Goal: Task Accomplishment & Management: Manage account settings

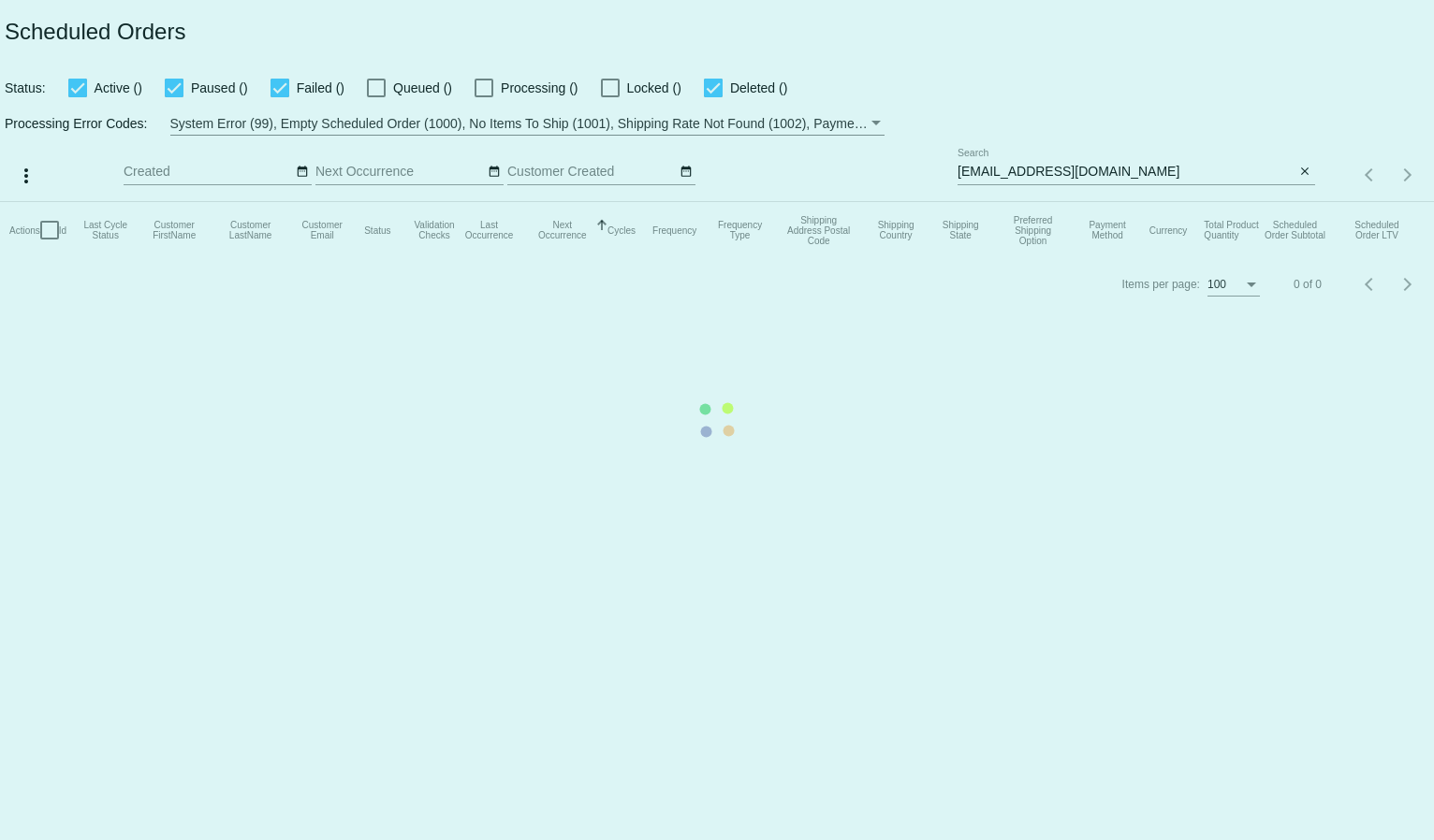
click at [991, 202] on mat-table "Actions Id Last Cycle Status Customer FirstName Customer LastName Customer Emai…" at bounding box center [717, 229] width 1434 height 56
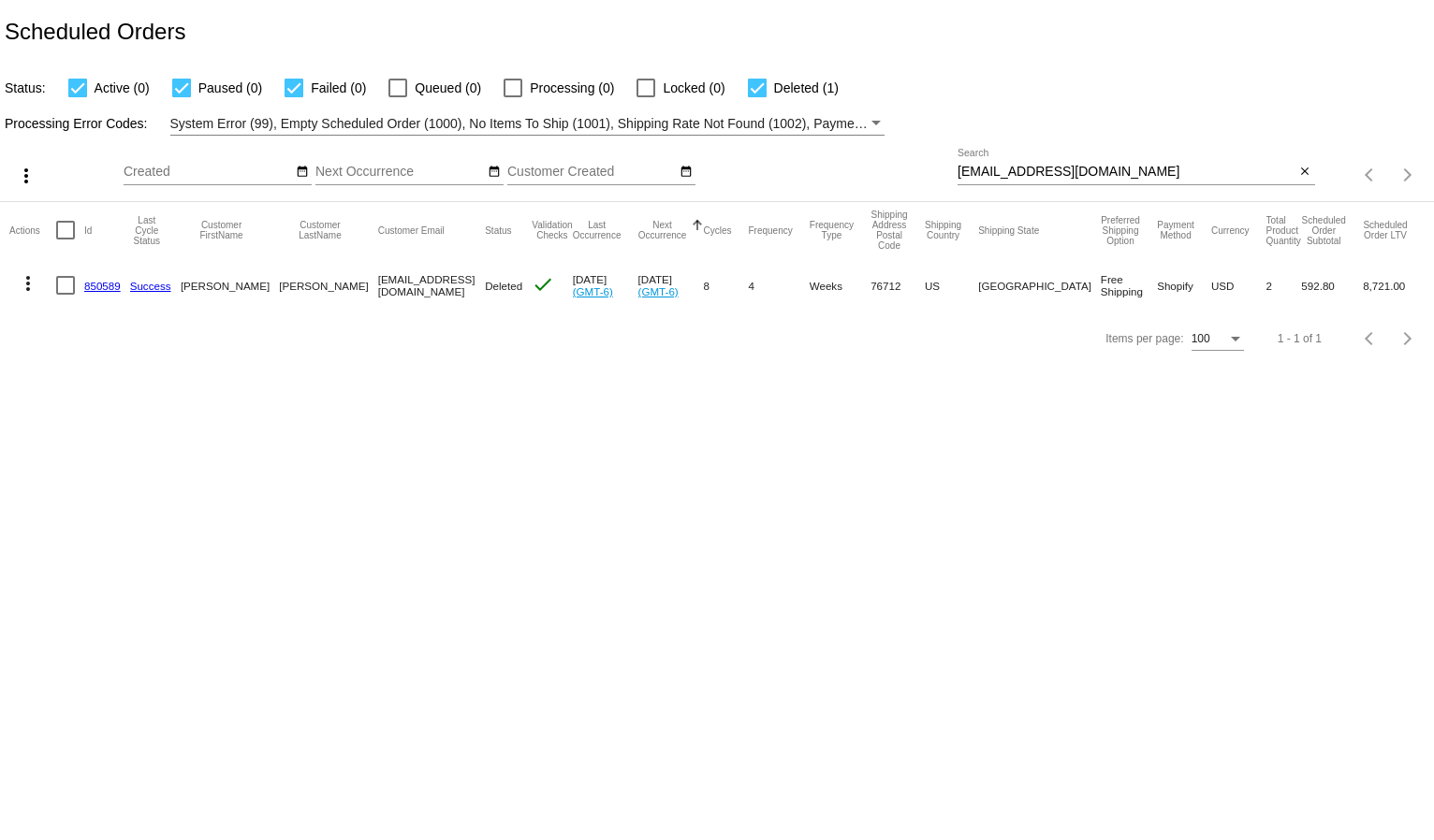
click at [1208, 25] on div "Scheduled Orders" at bounding box center [717, 31] width 1434 height 64
click at [1018, 169] on input "craigbessfamily@mac.com" at bounding box center [1127, 173] width 338 height 15
paste input "dkeasler@gmail"
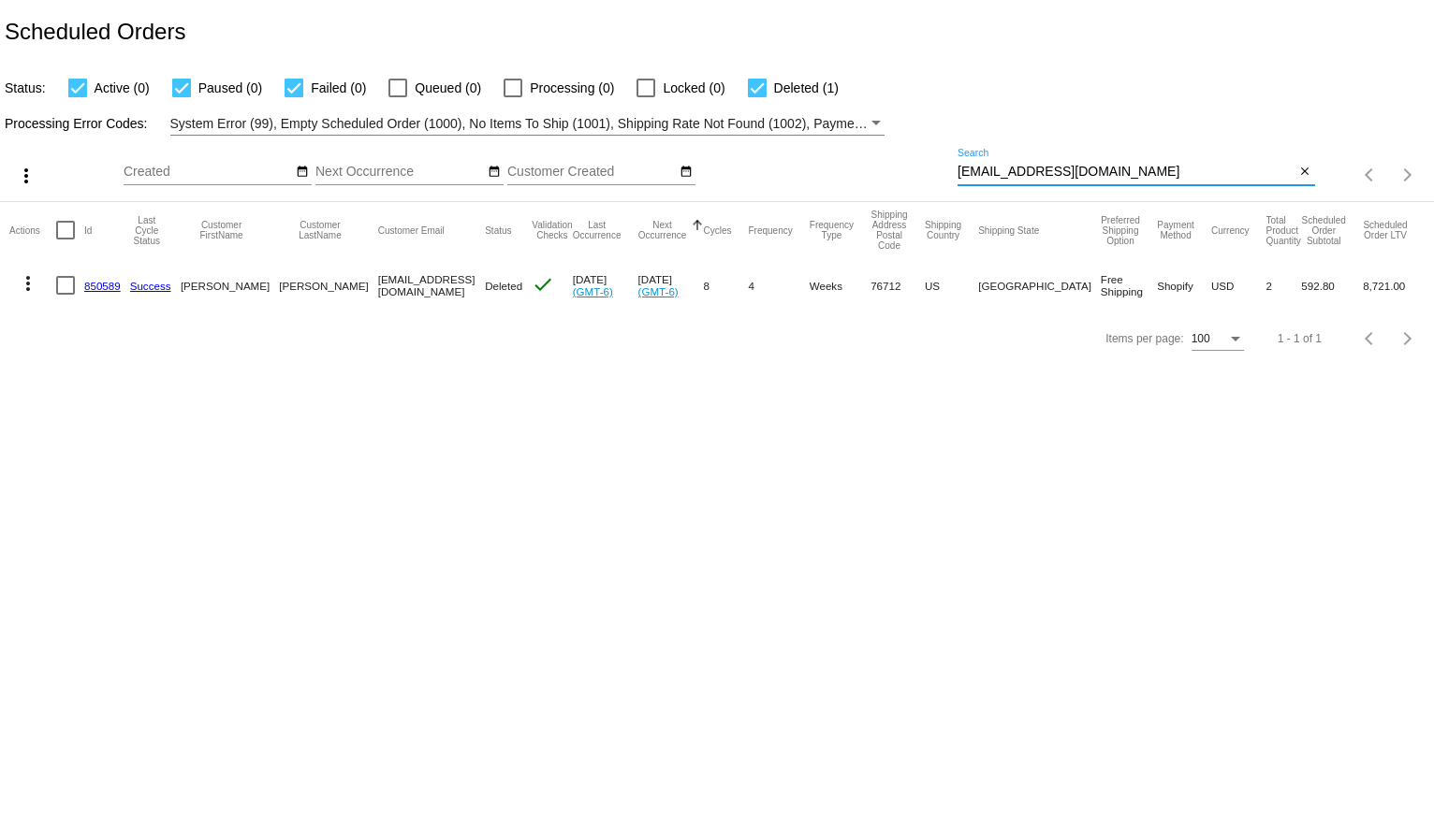
type input "cdkeasler@gmail.com"
click at [1043, 127] on div "Processing Error Codes: System Error (99), Empty Scheduled Order (1000), No Ite…" at bounding box center [717, 118] width 1434 height 36
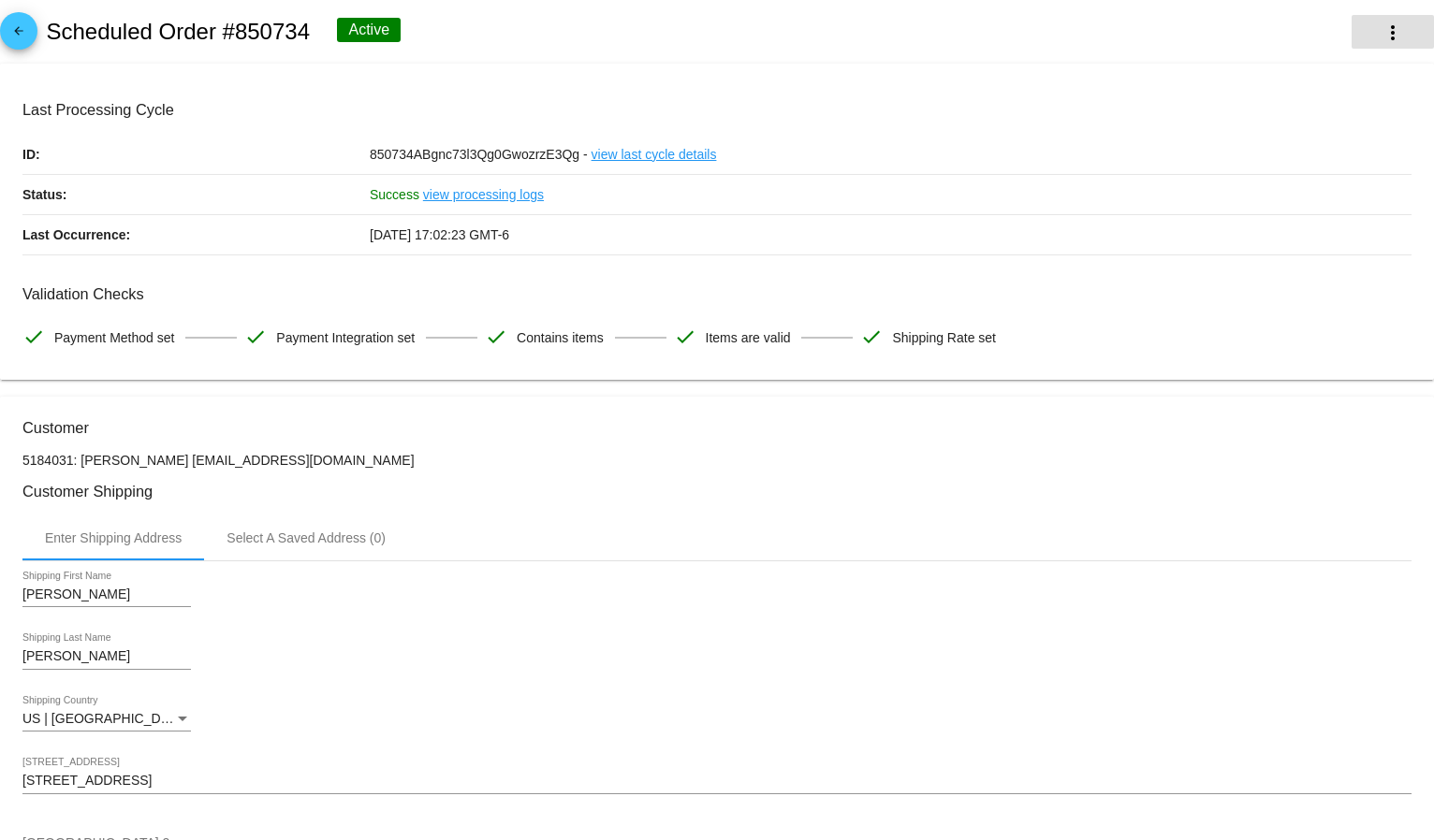
click at [1370, 43] on button "more_vert" at bounding box center [1392, 32] width 83 height 34
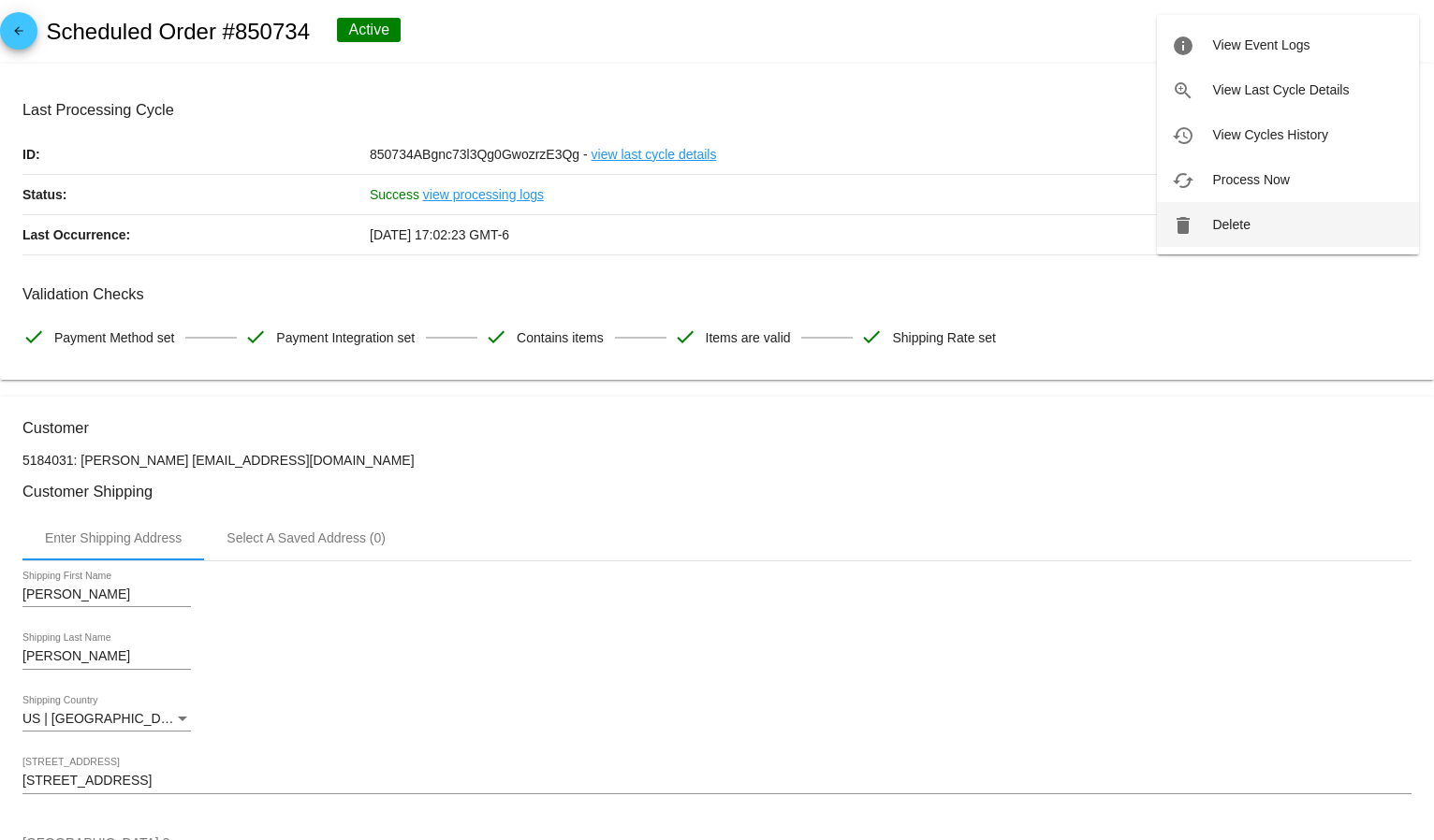
click at [1257, 210] on button "delete Delete" at bounding box center [1288, 224] width 262 height 45
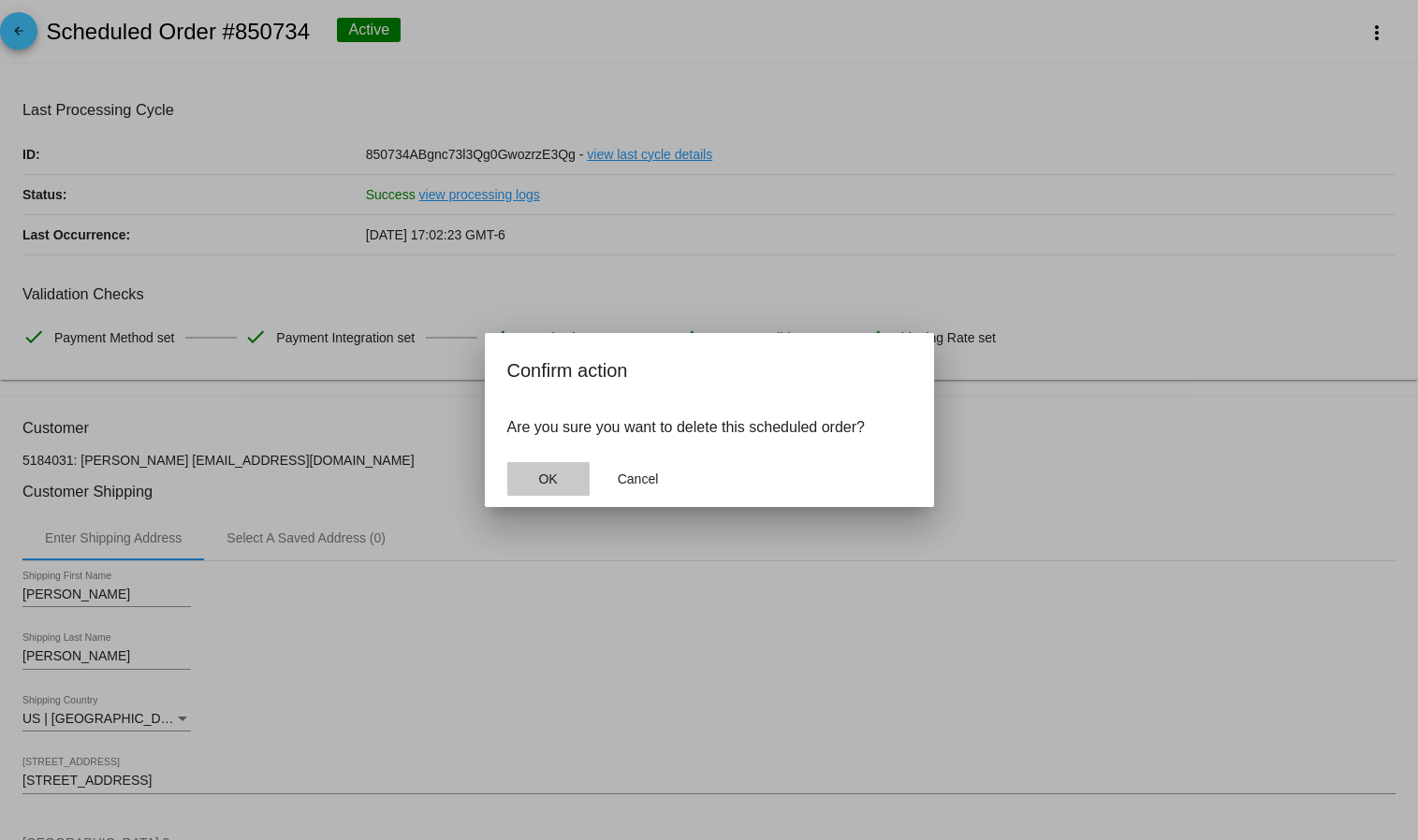
click at [549, 484] on span "OK" at bounding box center [548, 479] width 19 height 15
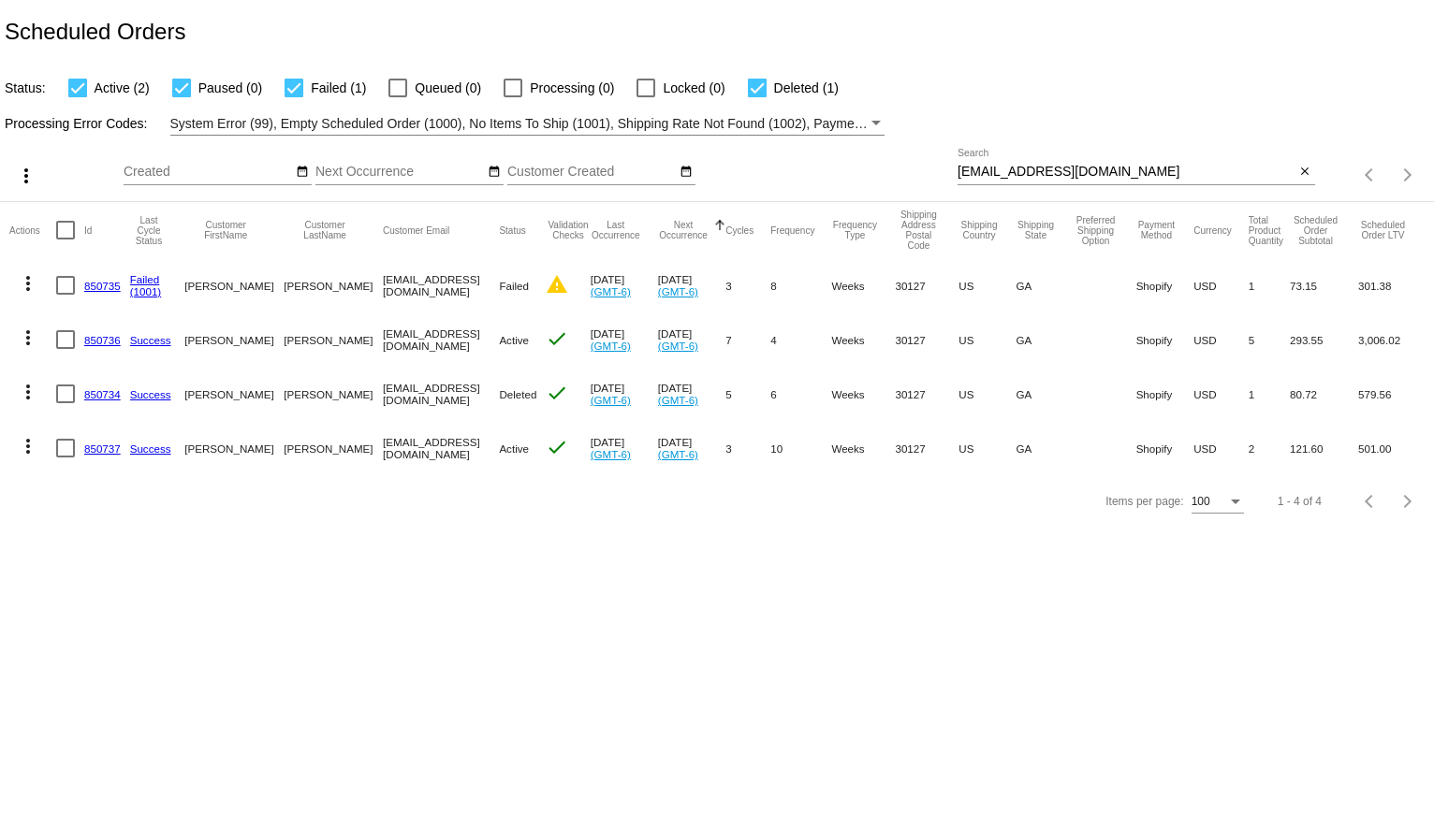
click at [28, 454] on mat-icon "more_vert" at bounding box center [28, 447] width 23 height 23
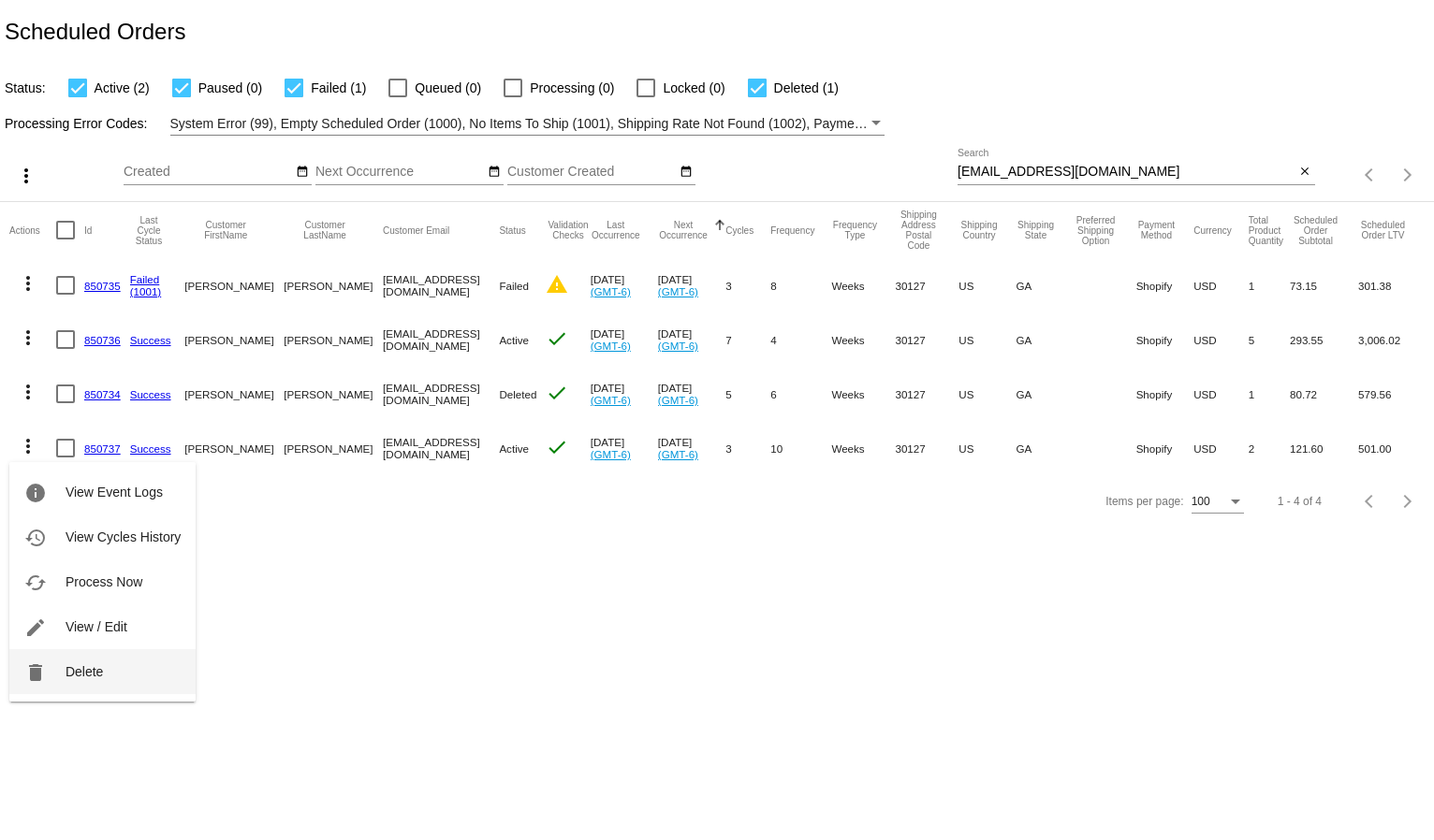
click at [63, 676] on button "delete Delete" at bounding box center [102, 671] width 186 height 45
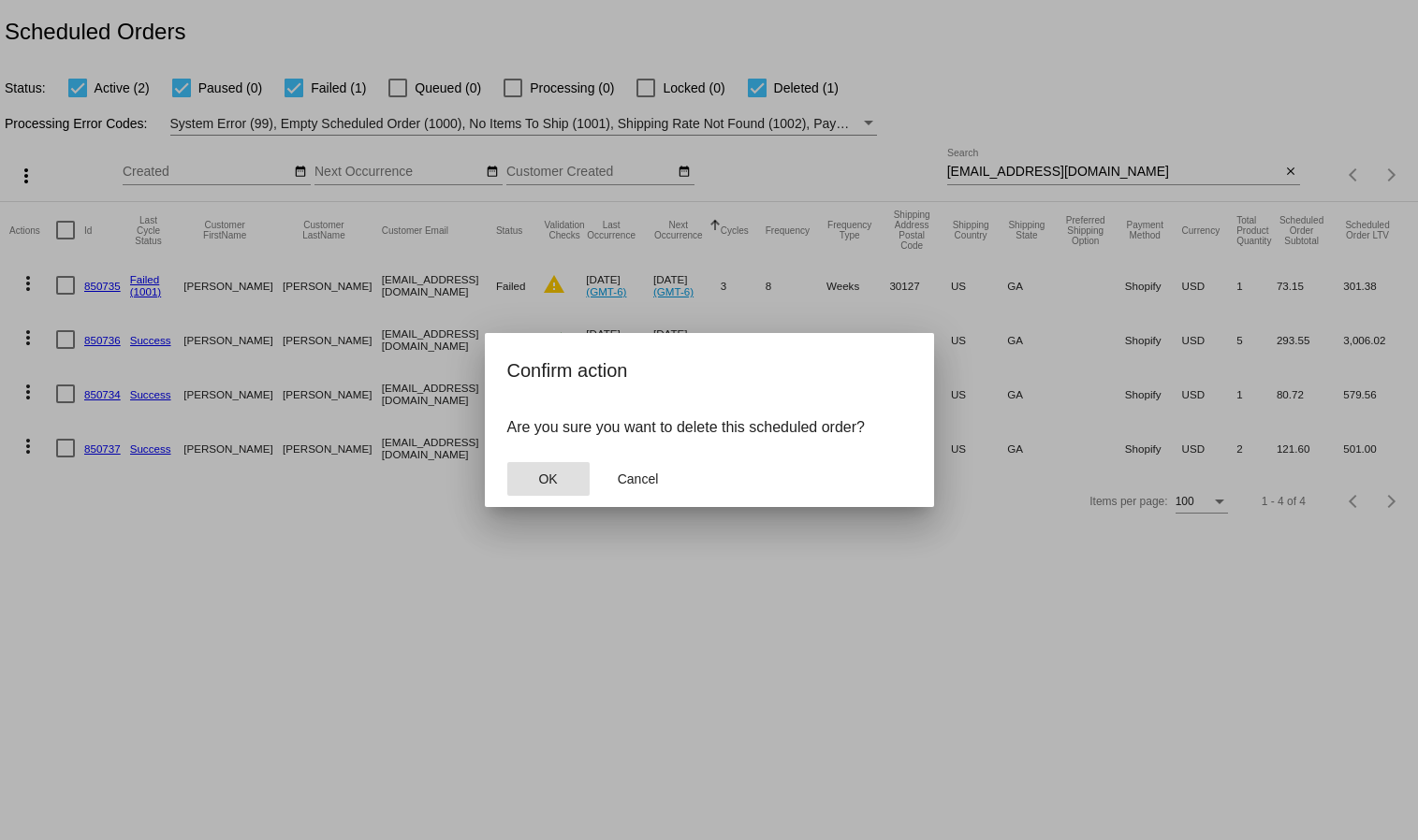
click at [546, 468] on button "OK" at bounding box center [548, 480] width 83 height 34
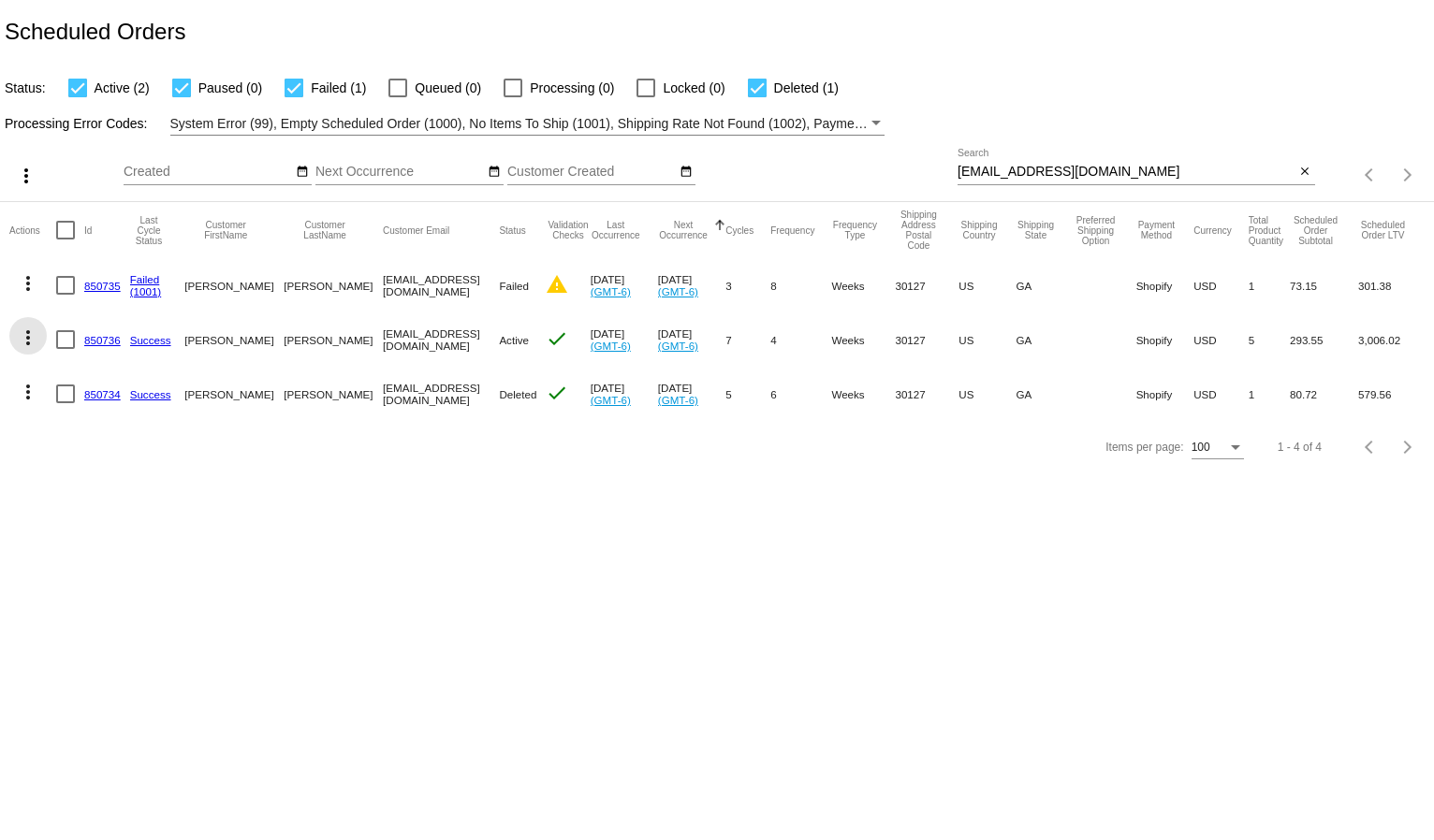
click at [26, 327] on mat-icon "more_vert" at bounding box center [28, 338] width 23 height 23
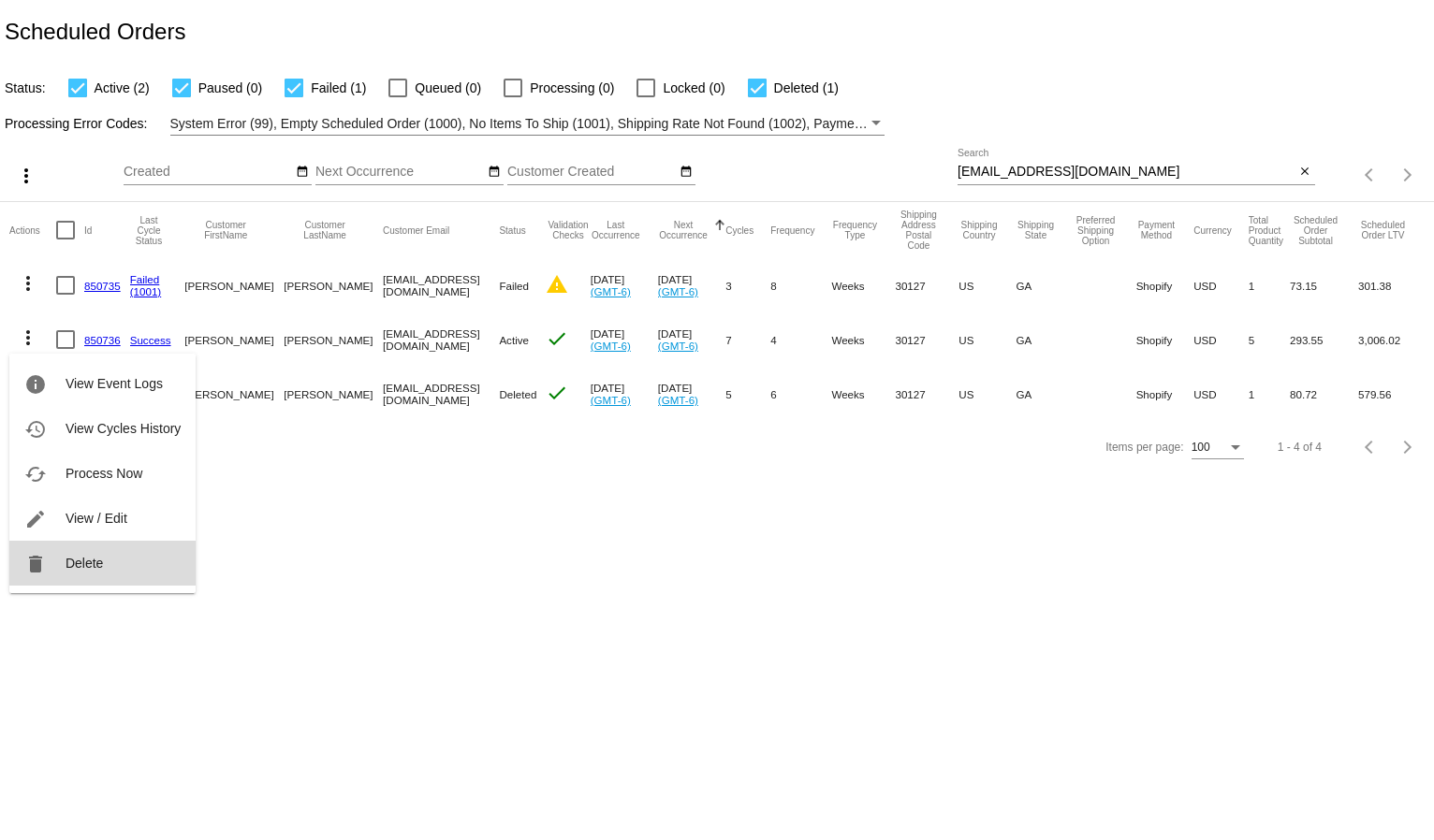
click at [79, 575] on button "delete Delete" at bounding box center [102, 563] width 186 height 45
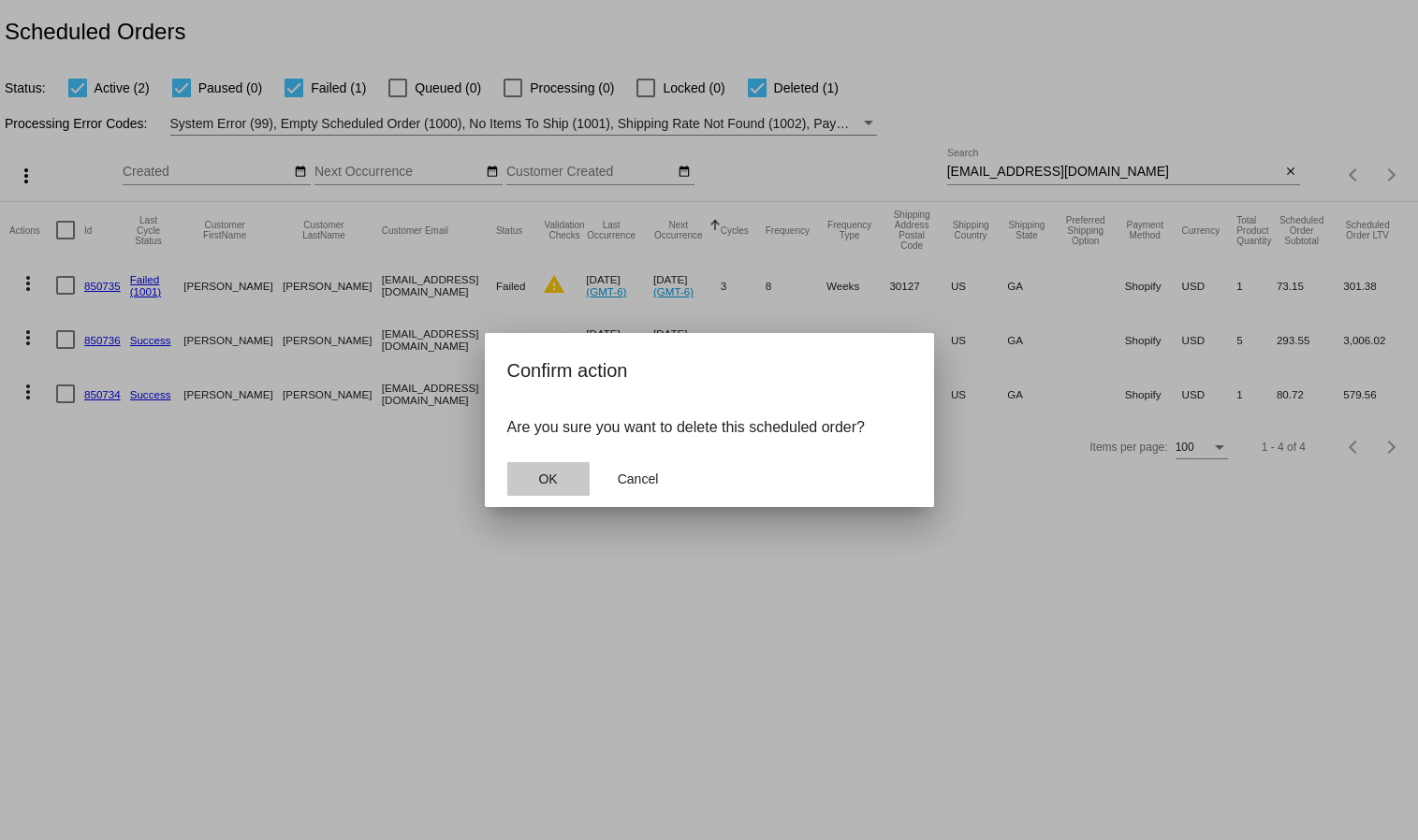
click at [540, 478] on span "OK" at bounding box center [548, 479] width 19 height 15
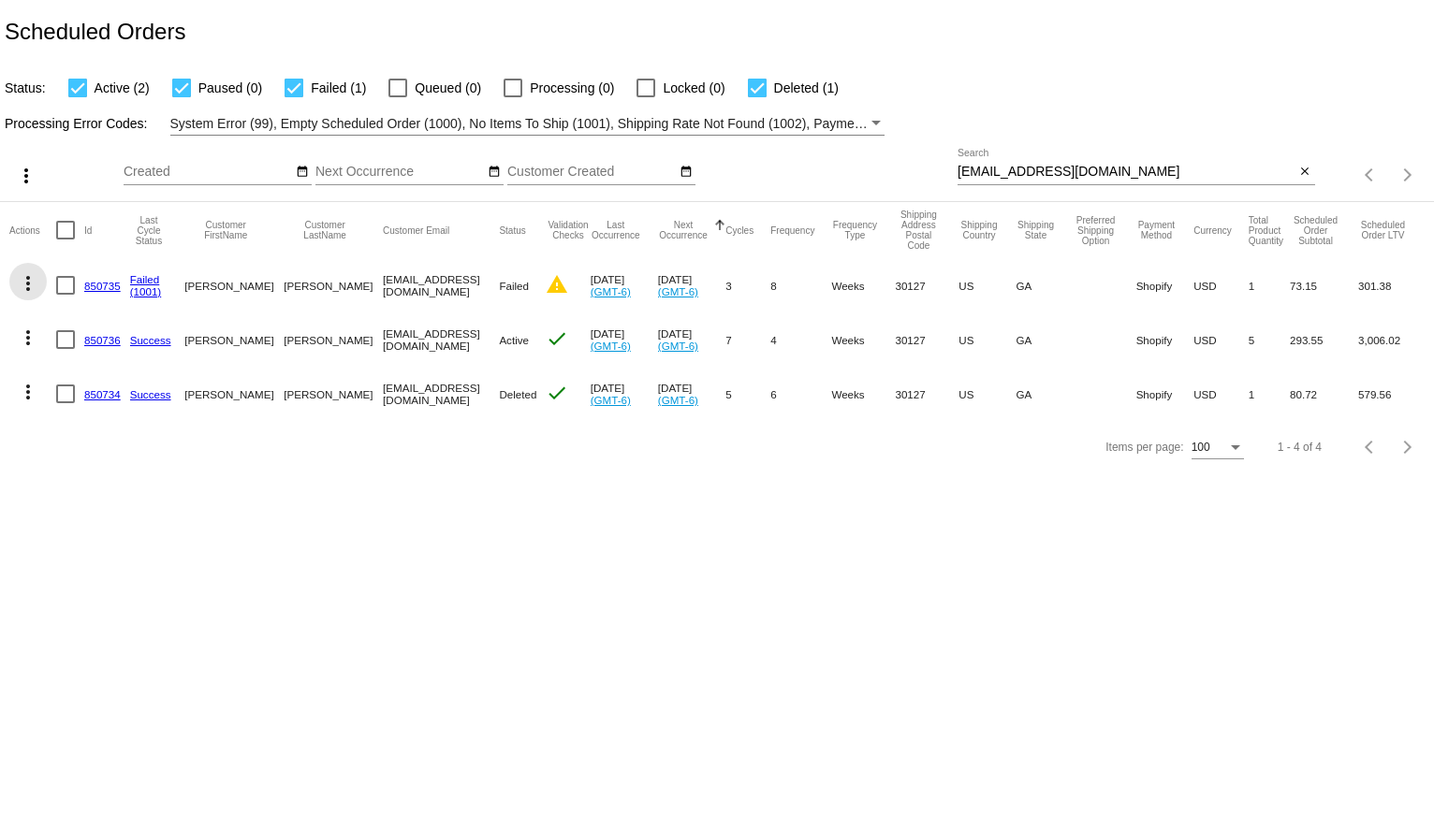
click at [32, 281] on mat-icon "more_vert" at bounding box center [28, 283] width 23 height 23
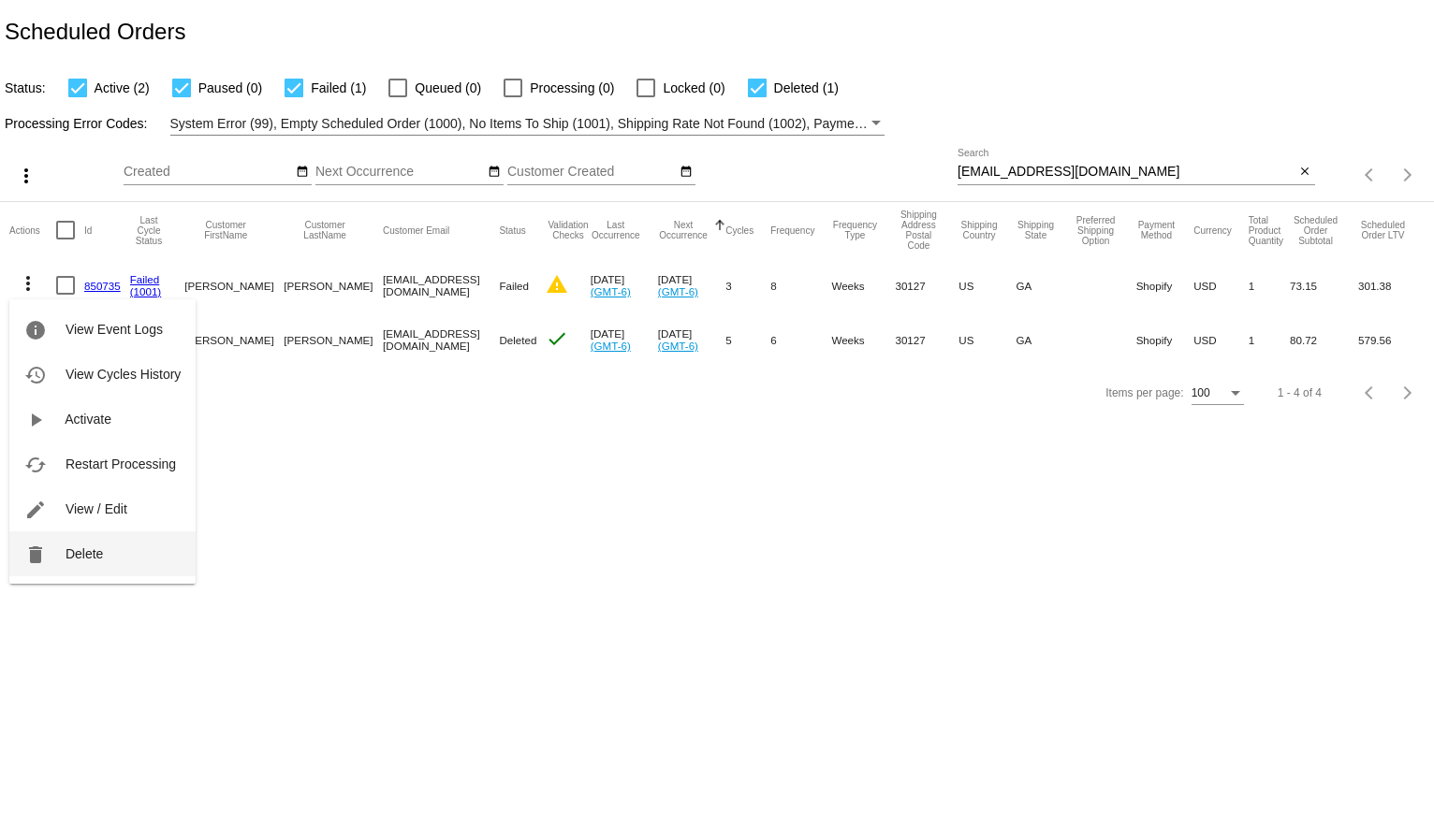
click at [89, 554] on span "Delete" at bounding box center [83, 554] width 37 height 15
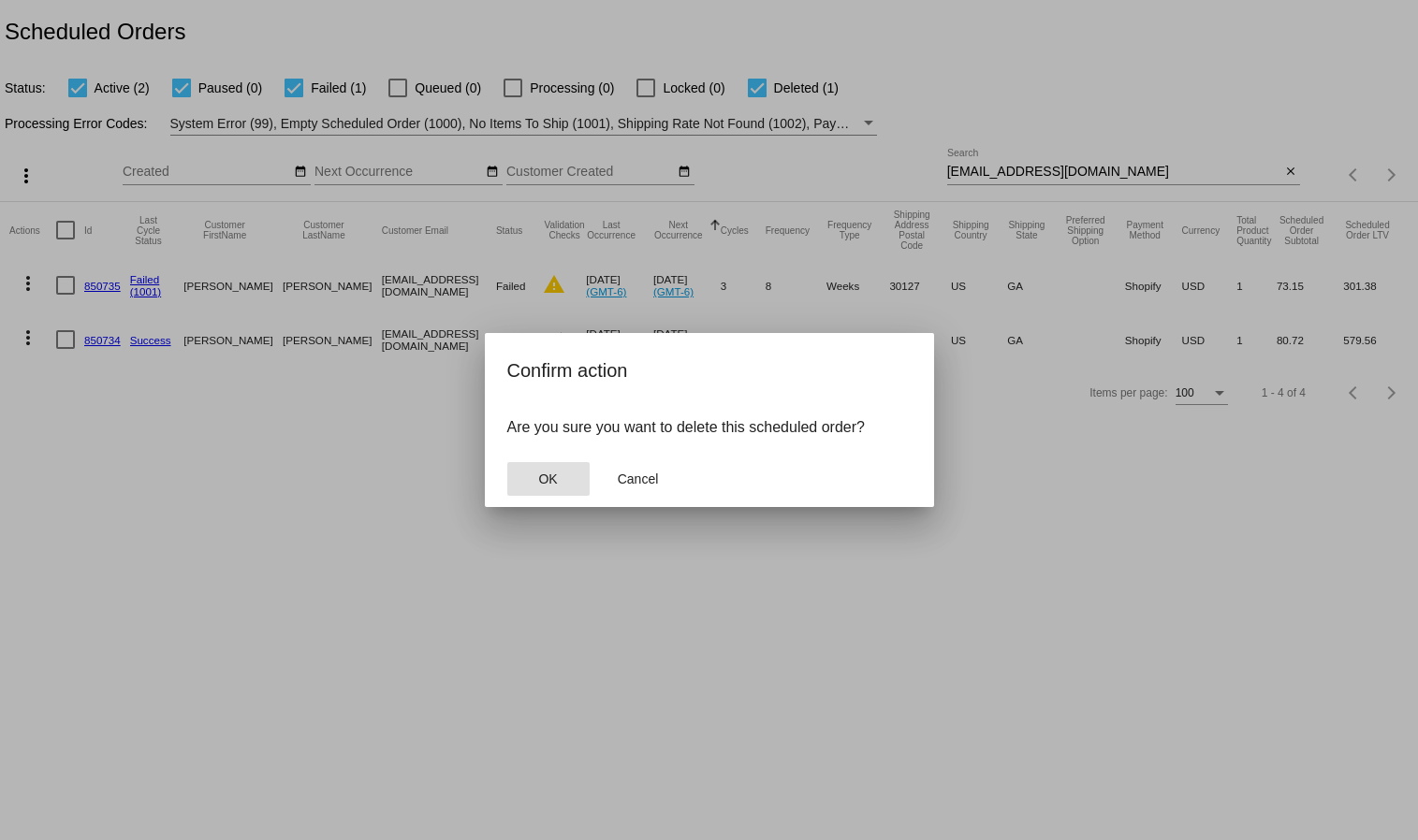
click at [570, 475] on button "OK" at bounding box center [548, 480] width 83 height 34
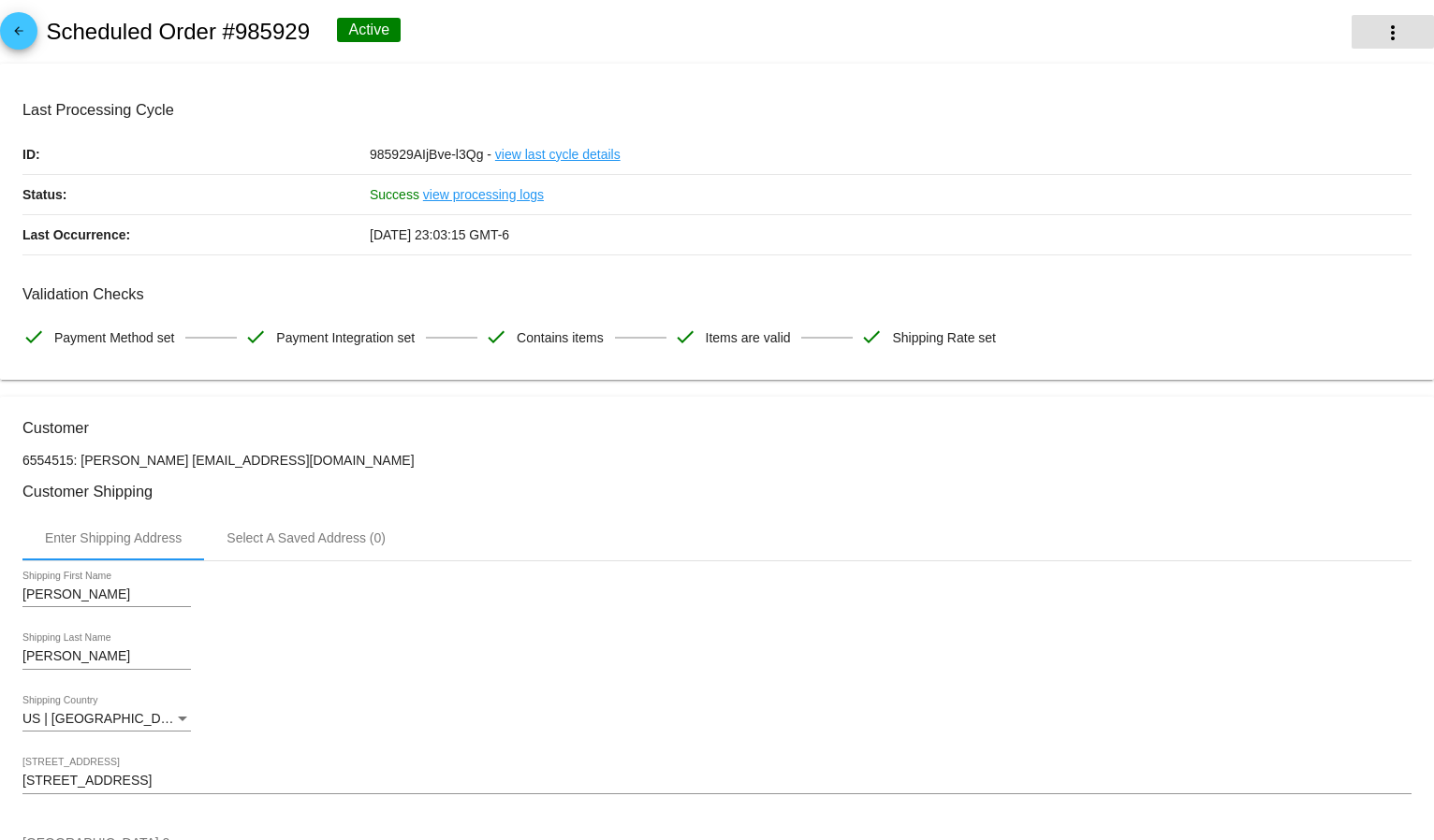
click at [1398, 36] on button "more_vert" at bounding box center [1392, 32] width 83 height 34
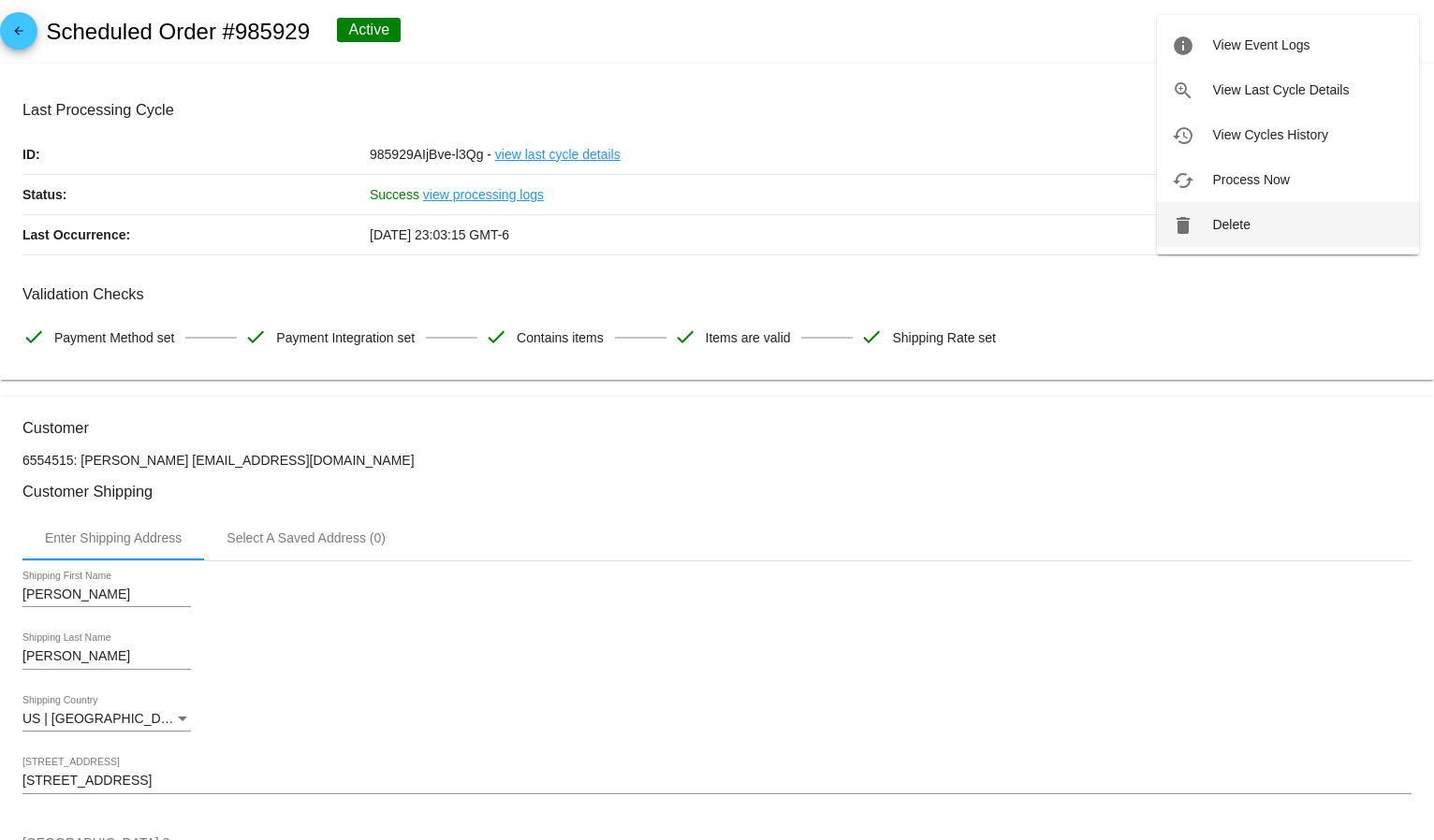
click at [1256, 230] on button "delete Delete" at bounding box center [1288, 224] width 262 height 45
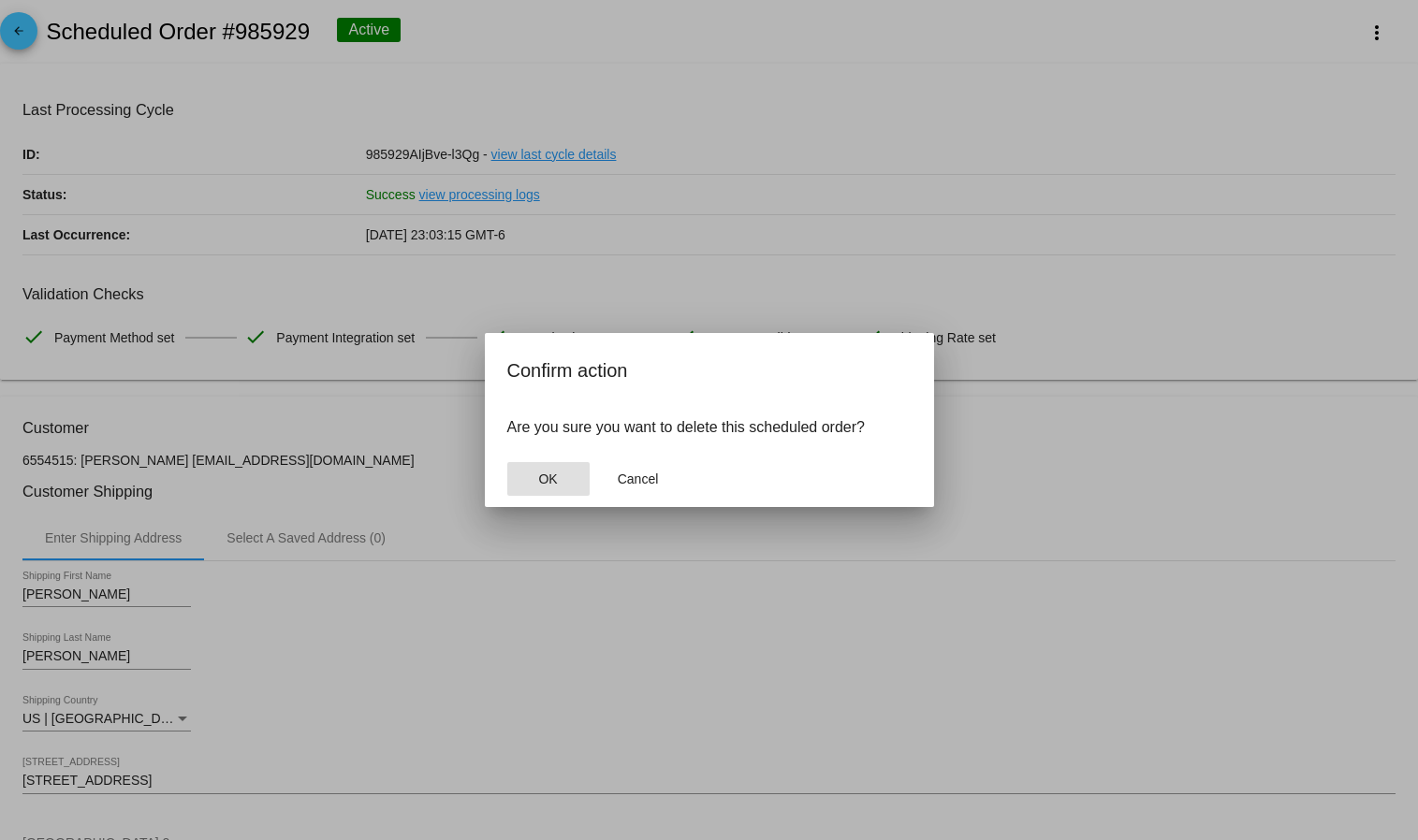
click at [535, 486] on button "OK" at bounding box center [548, 480] width 83 height 34
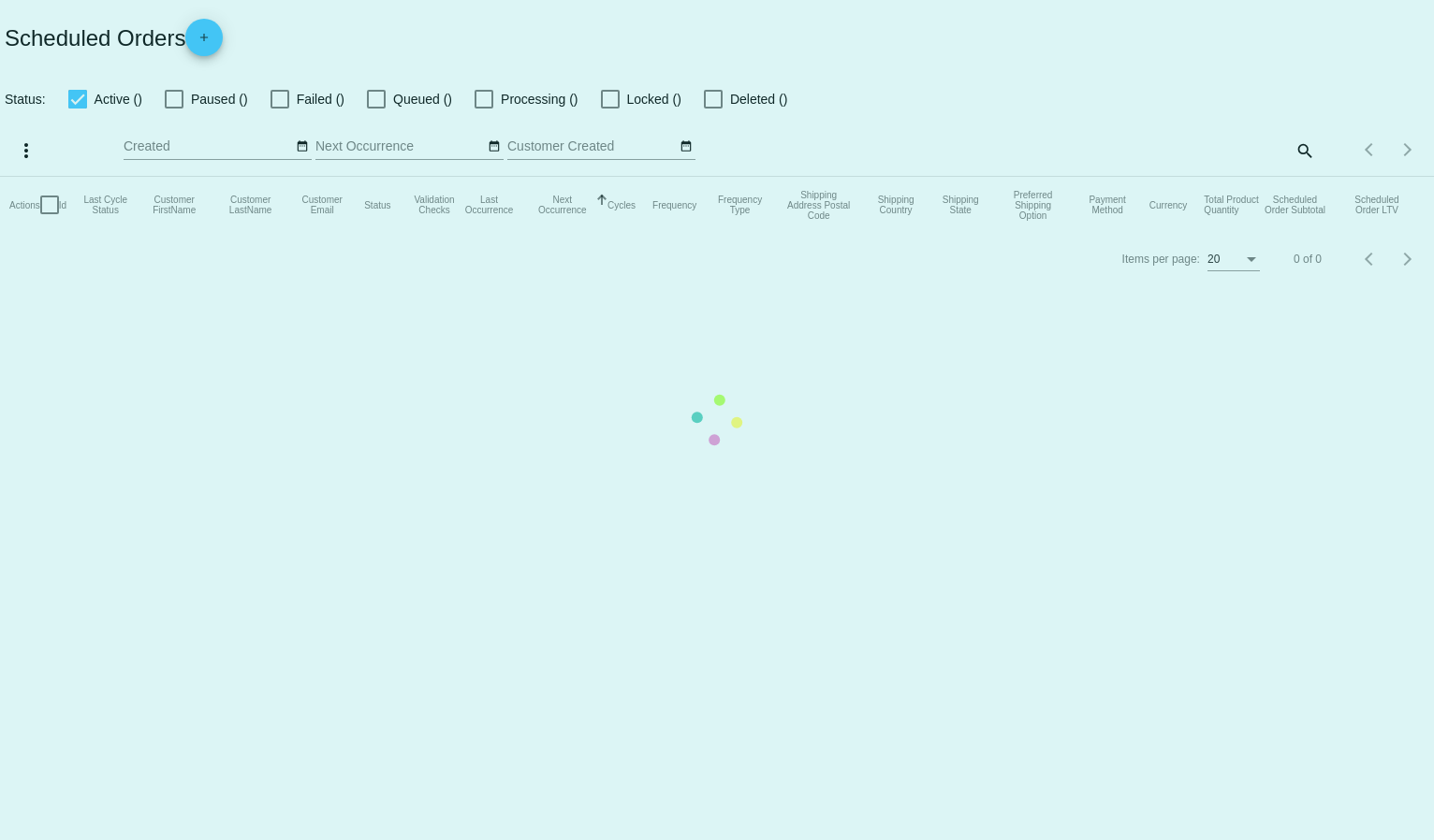
checkbox input "true"
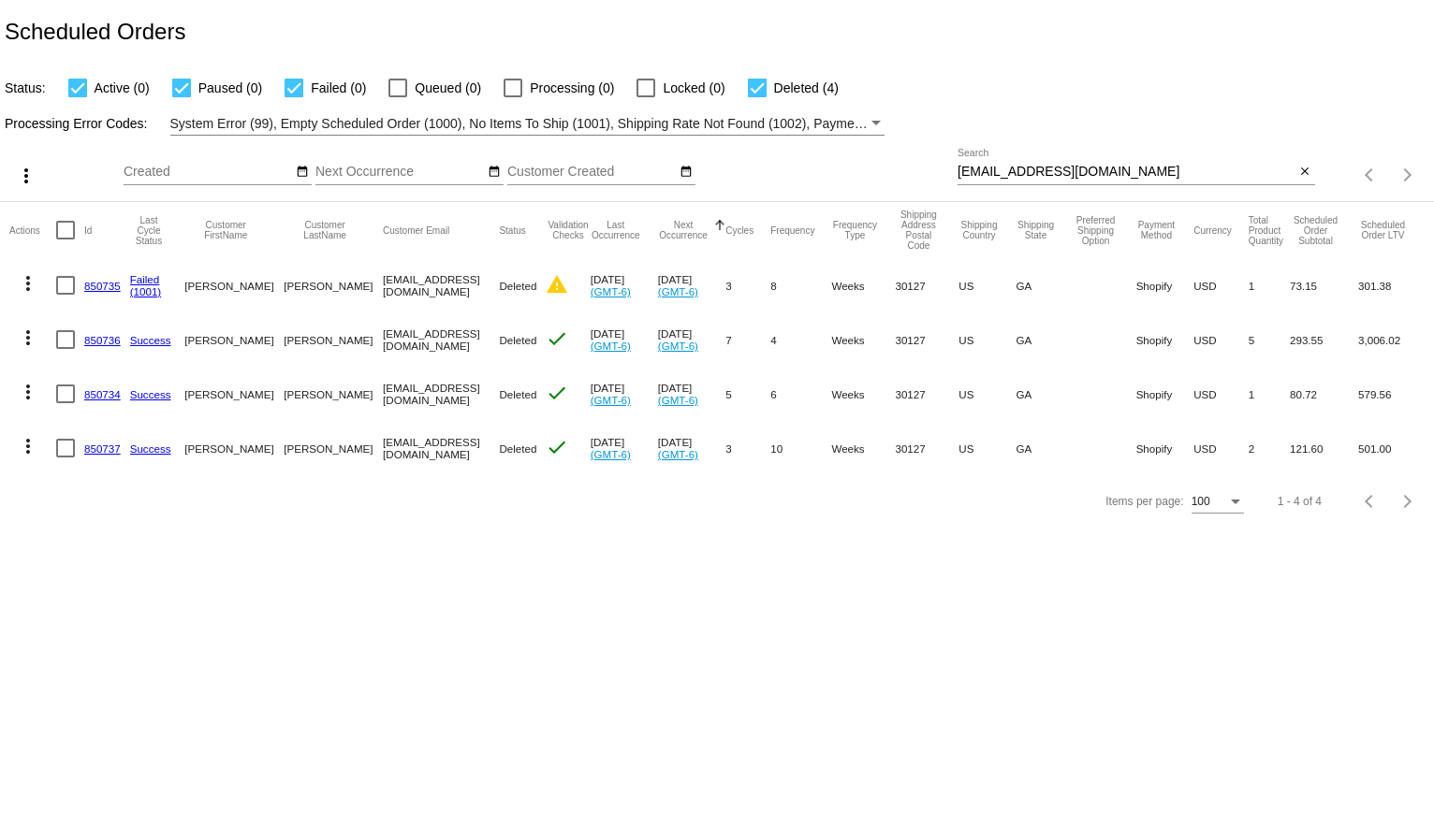
click at [1039, 171] on input "cdkeasler@gmail.com" at bounding box center [1127, 173] width 338 height 15
paste input "moorebecky76@yahoo"
type input "moorebecky76@yahoo.com"
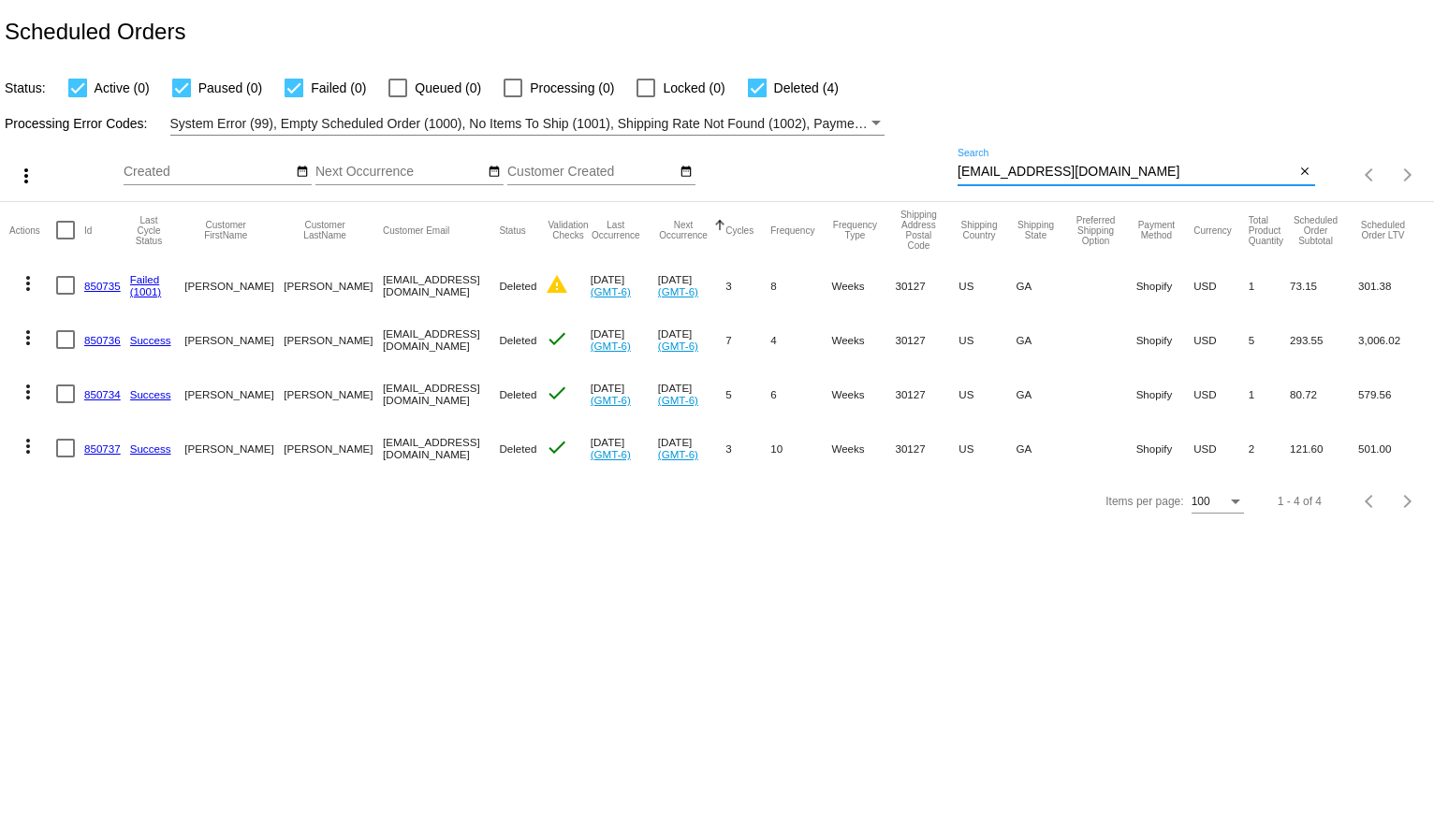
click at [1054, 130] on div "Processing Error Codes: System Error (99), Empty Scheduled Order (1000), No Ite…" at bounding box center [717, 118] width 1434 height 36
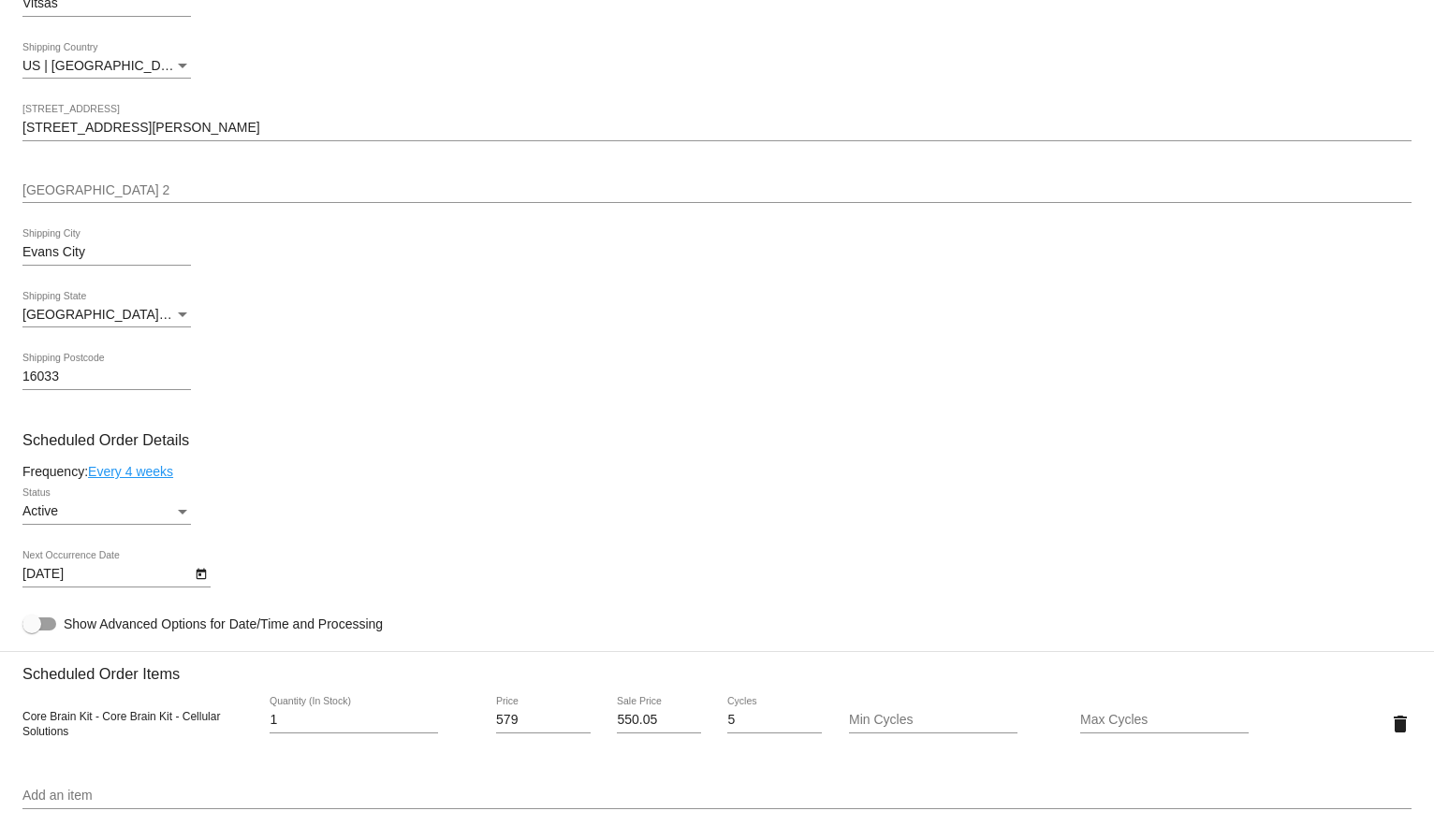
scroll to position [727, 0]
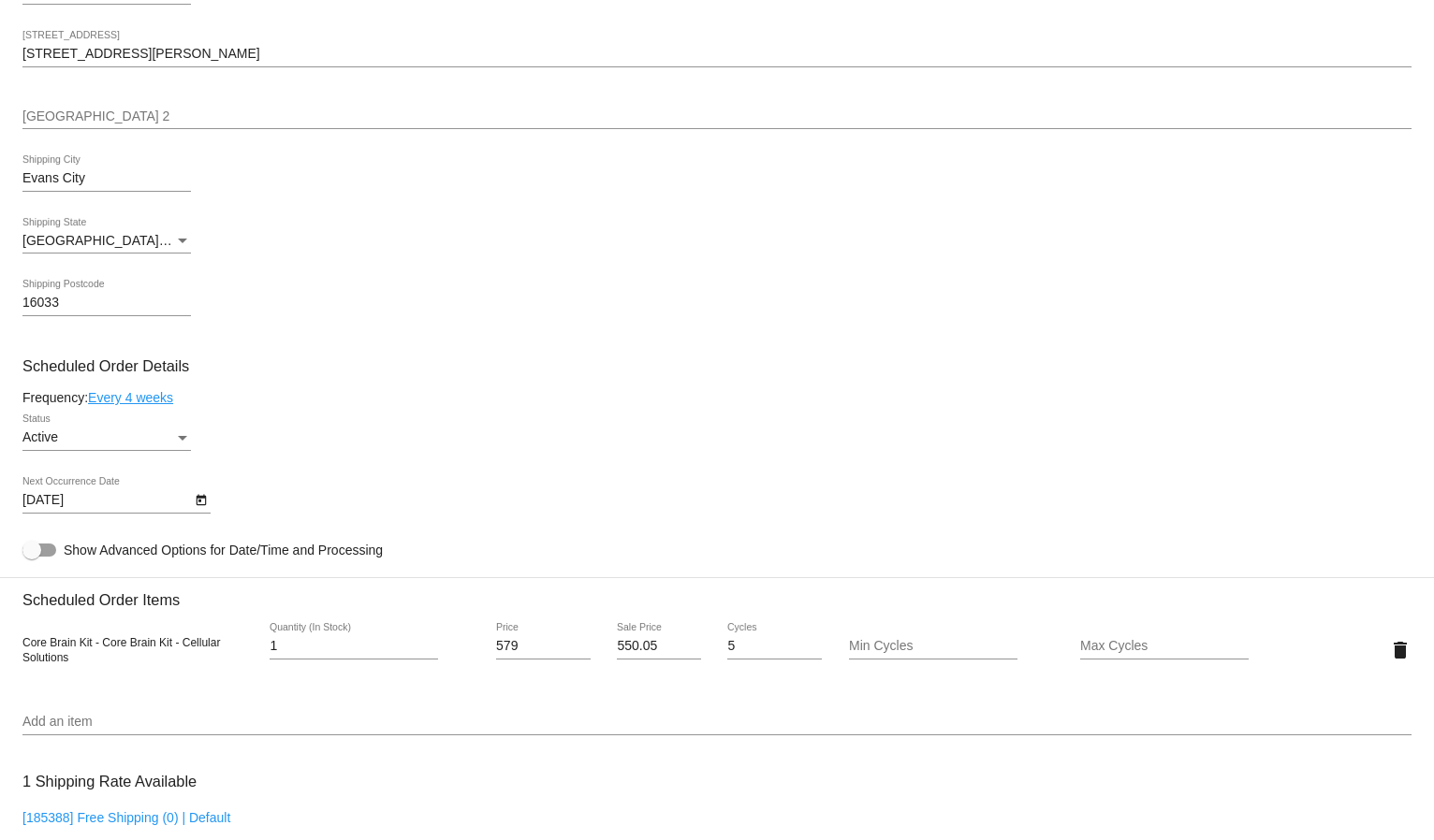
click at [203, 501] on icon "Open calendar" at bounding box center [201, 501] width 13 height 23
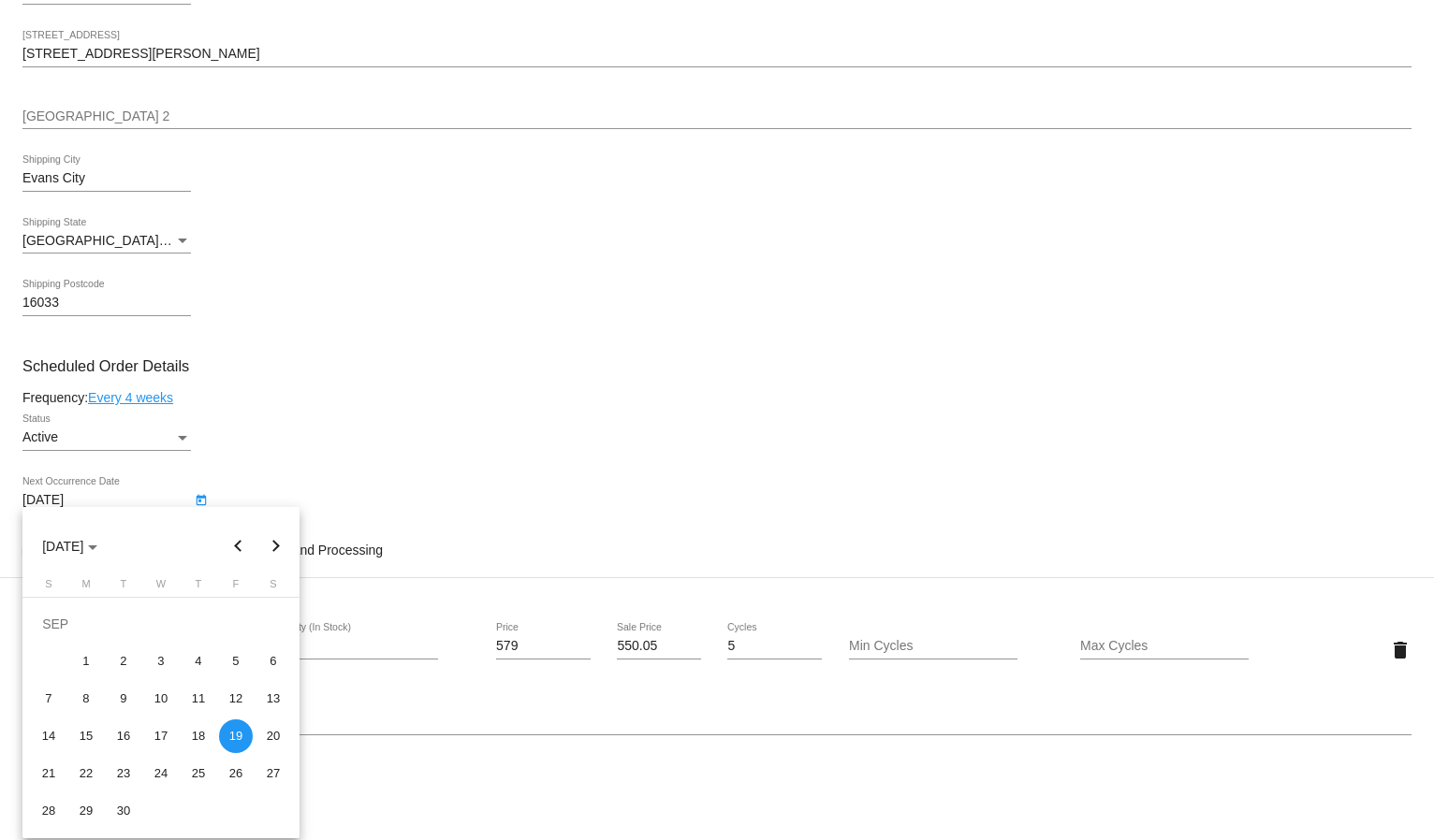
click at [270, 548] on button "Next month" at bounding box center [275, 546] width 37 height 37
click at [80, 694] on div "10" at bounding box center [86, 700] width 34 height 34
type input "[DATE]"
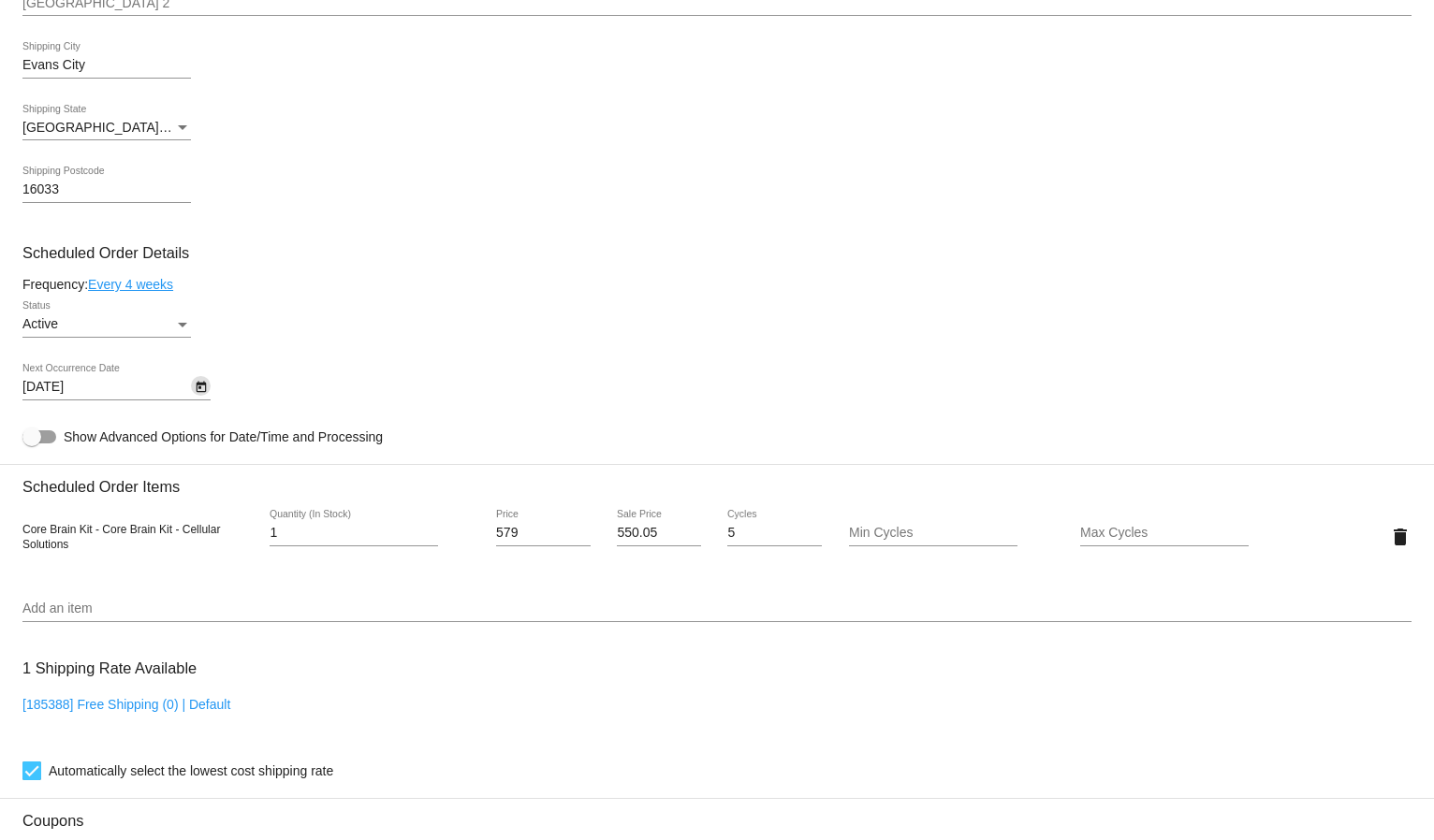
scroll to position [1416, 0]
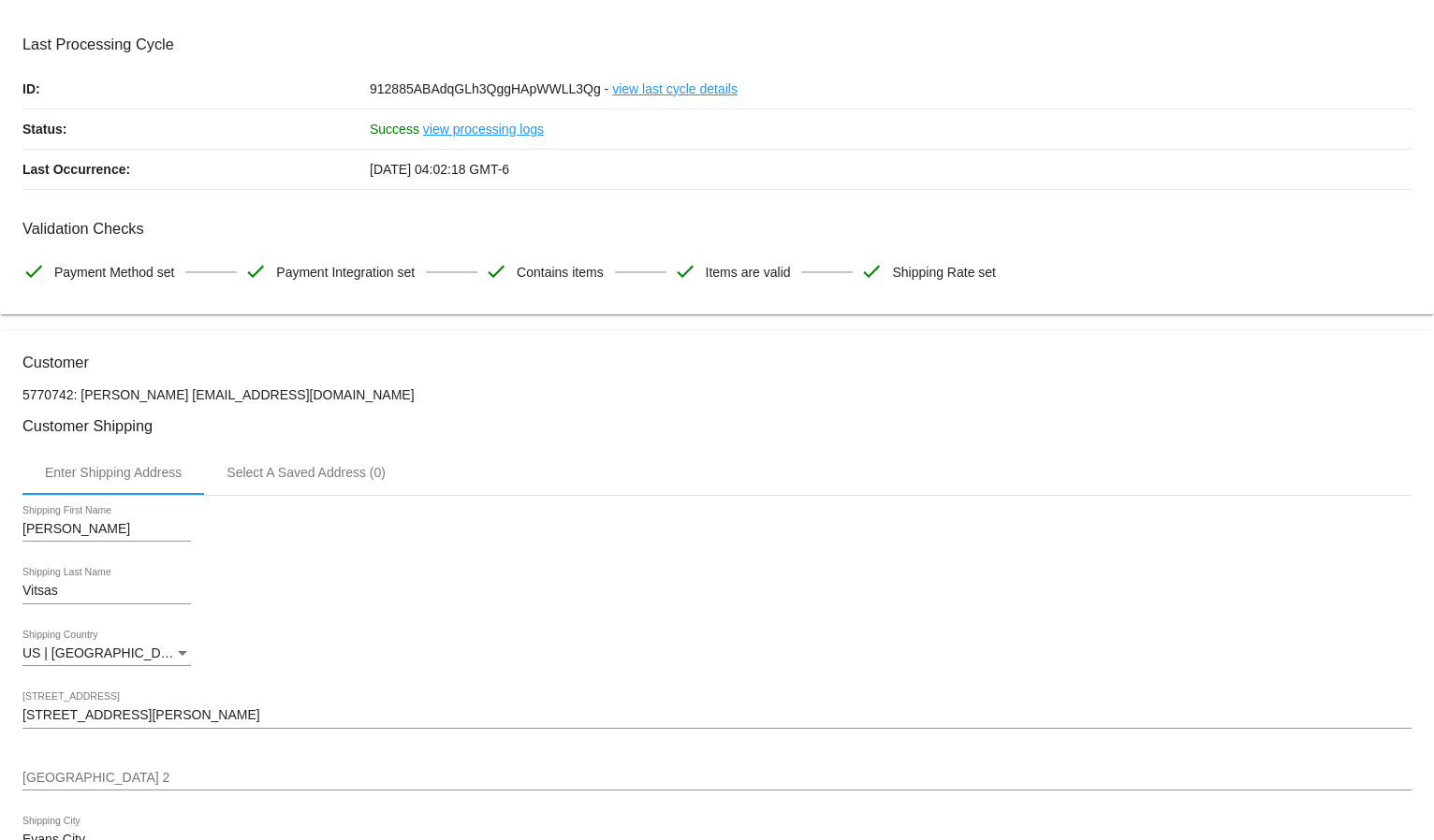
scroll to position [0, 0]
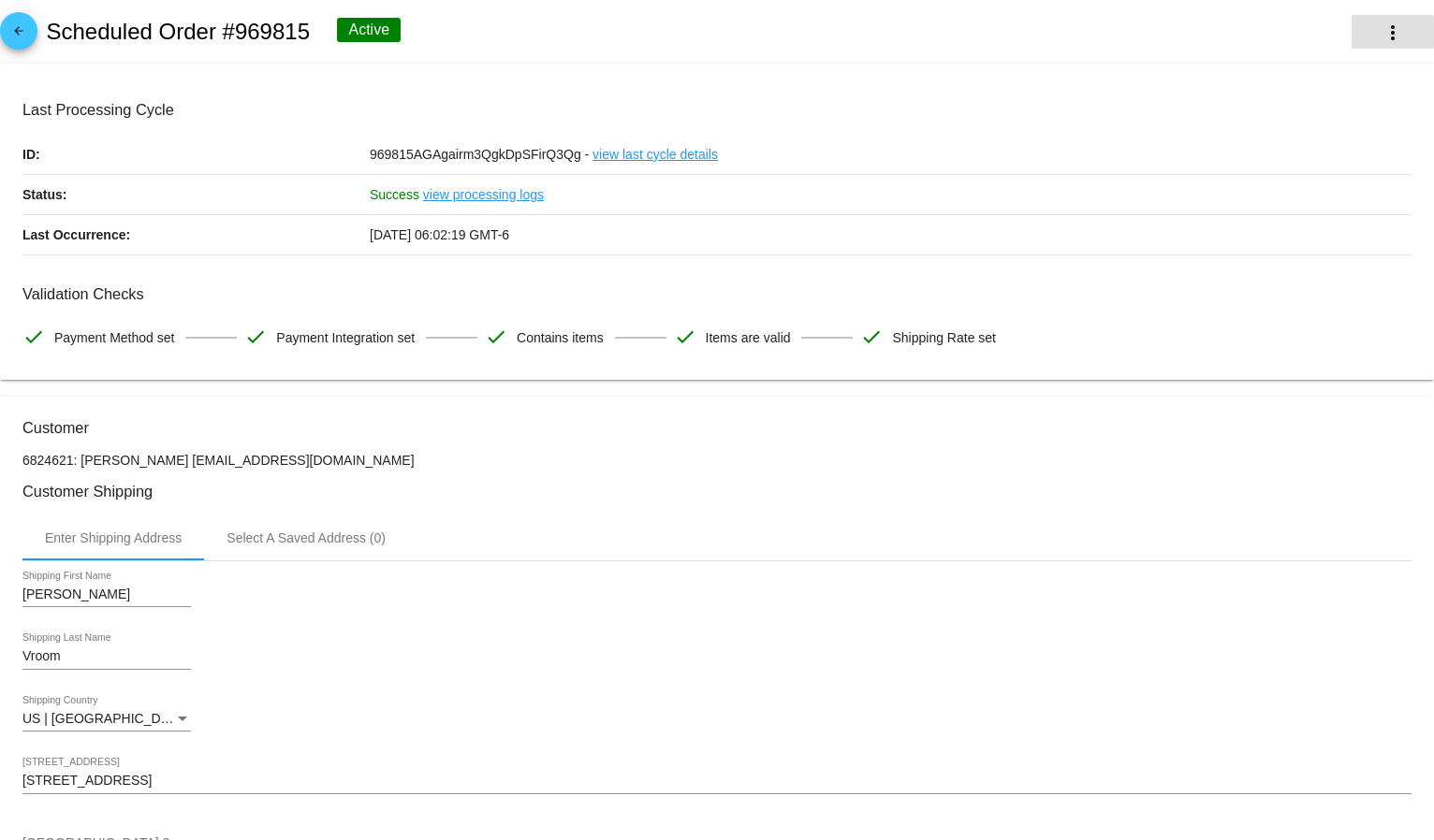
click at [1382, 25] on mat-icon "more_vert" at bounding box center [1393, 33] width 23 height 23
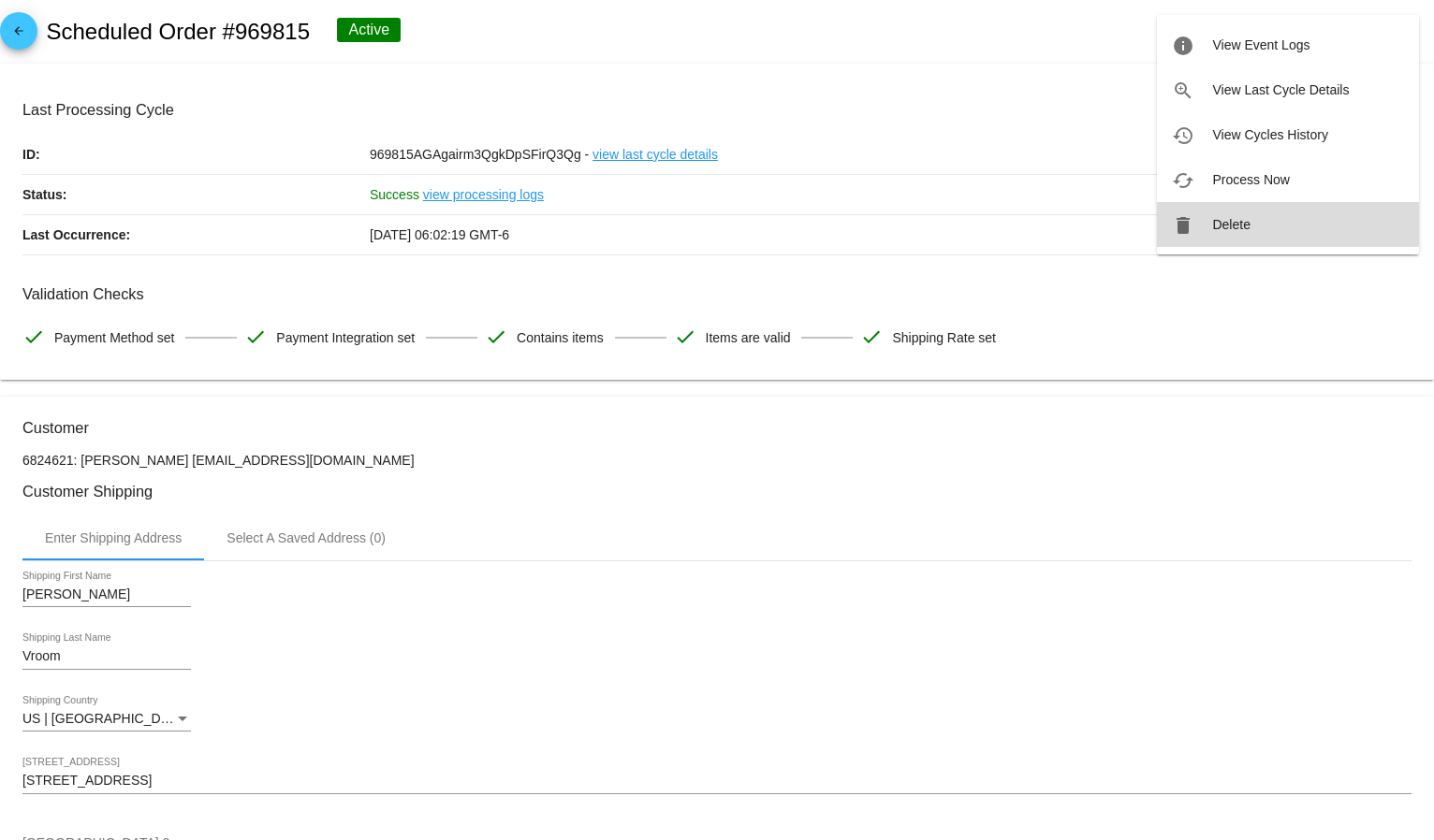
click at [1242, 213] on button "delete Delete" at bounding box center [1288, 224] width 262 height 45
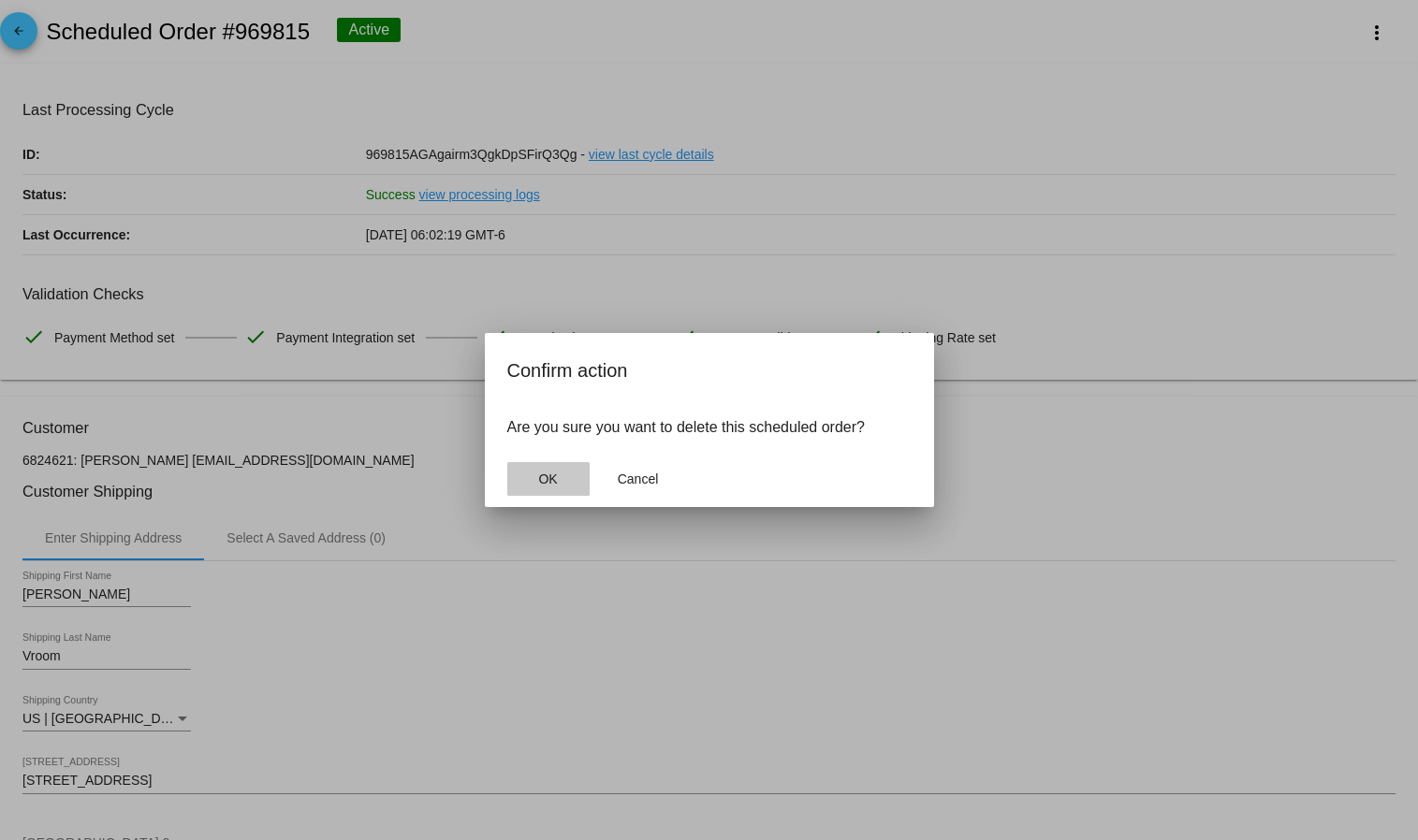
click at [549, 480] on span "OK" at bounding box center [548, 479] width 19 height 15
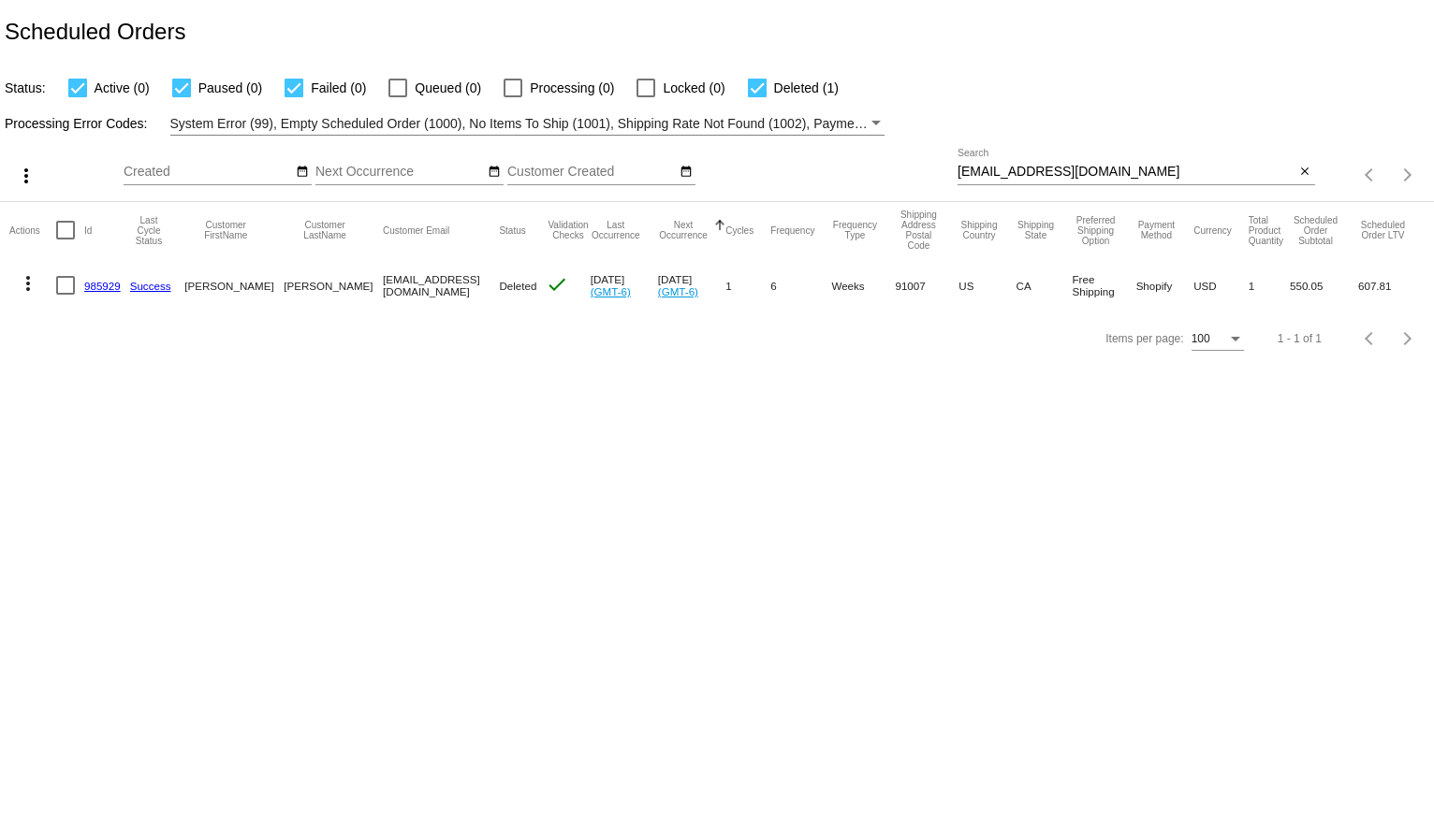
click at [1037, 159] on div "[EMAIL_ADDRESS][DOMAIN_NAME] Search" at bounding box center [1127, 167] width 338 height 36
click at [1041, 164] on div "[EMAIL_ADDRESS][DOMAIN_NAME] Search" at bounding box center [1127, 167] width 338 height 36
click at [1034, 173] on input "[EMAIL_ADDRESS][DOMAIN_NAME]" at bounding box center [1127, 173] width 338 height 15
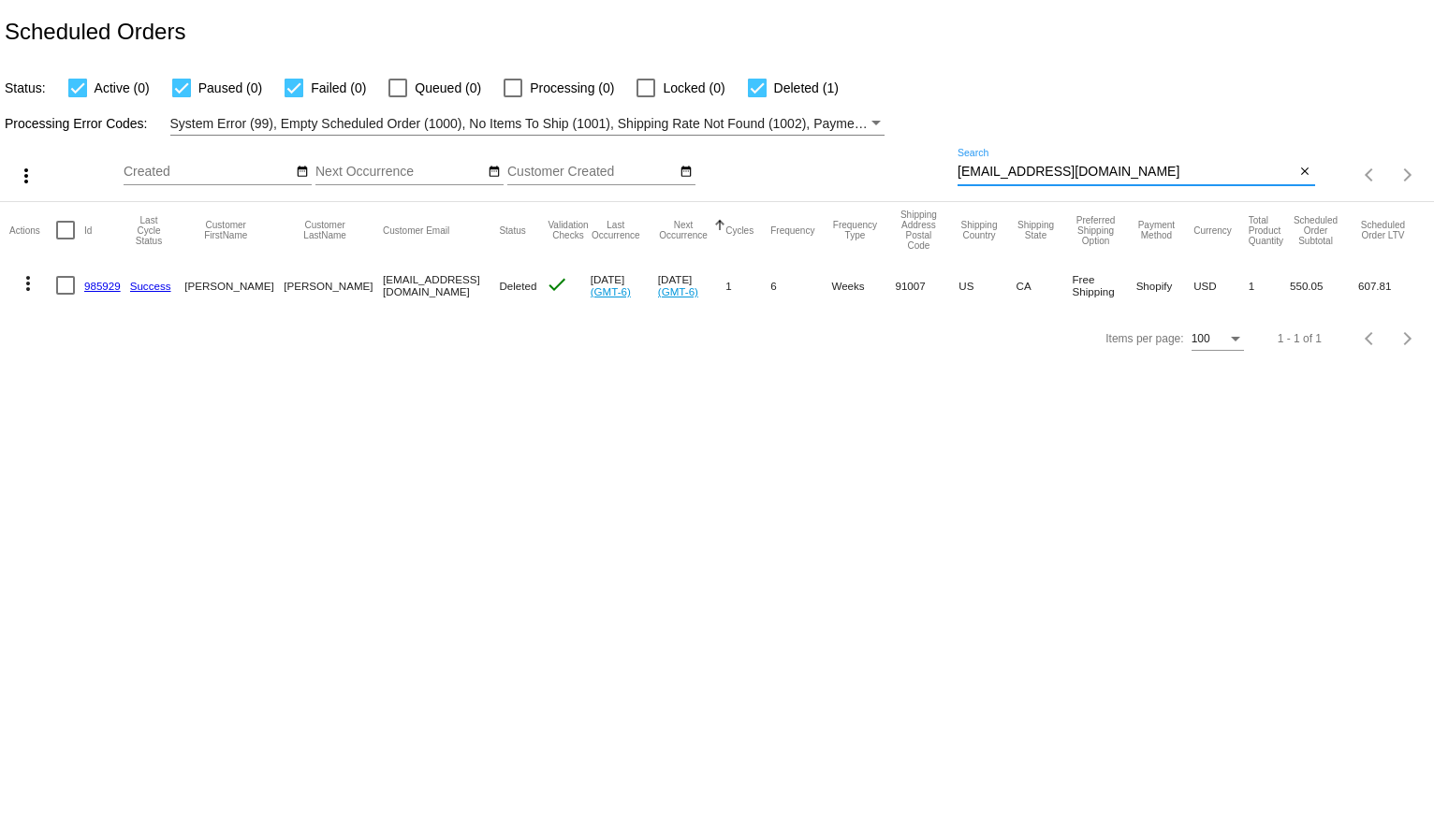
click at [995, 173] on input "[EMAIL_ADDRESS][DOMAIN_NAME]" at bounding box center [1127, 173] width 338 height 15
paste input "[EMAIL_ADDRESS]"
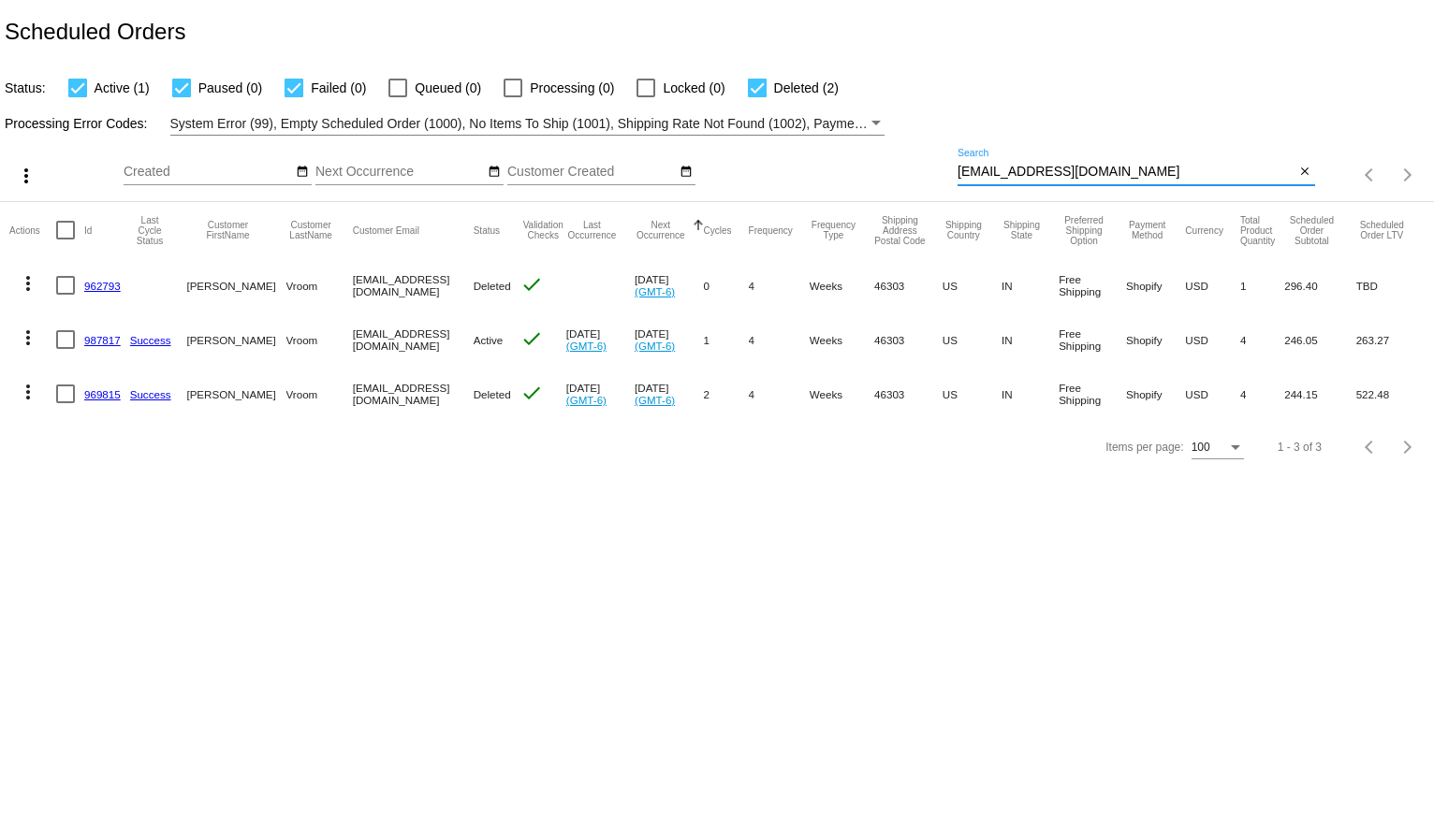
type input "[EMAIL_ADDRESS][DOMAIN_NAME]"
